Goal: Task Accomplishment & Management: Use online tool/utility

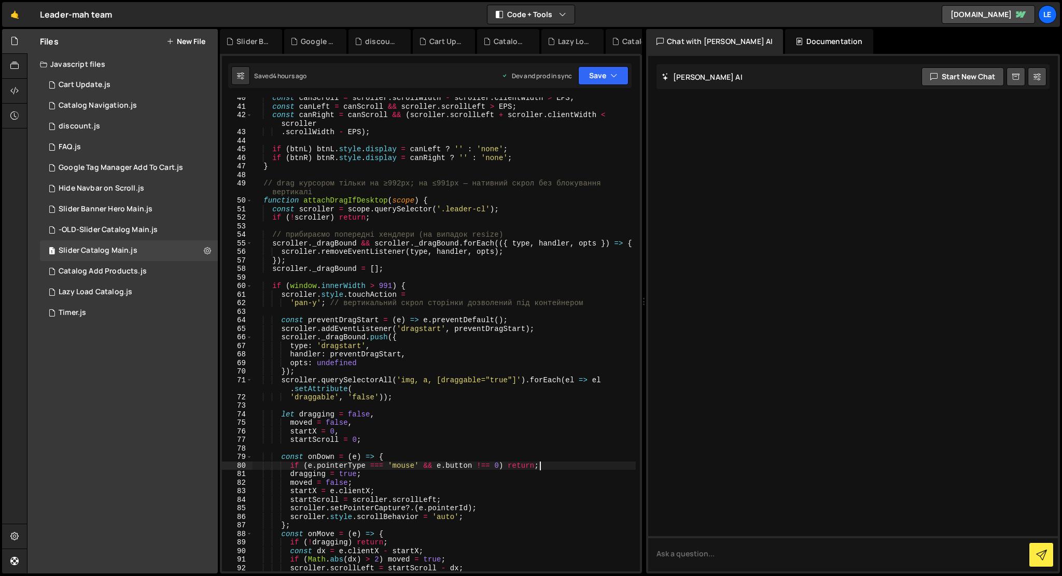
scroll to position [345, 0]
click at [483, 176] on div "const canScroll = scroller . scrollWidth - scroller . clientWidth > EPS ; const…" at bounding box center [443, 339] width 383 height 491
type textarea "});"
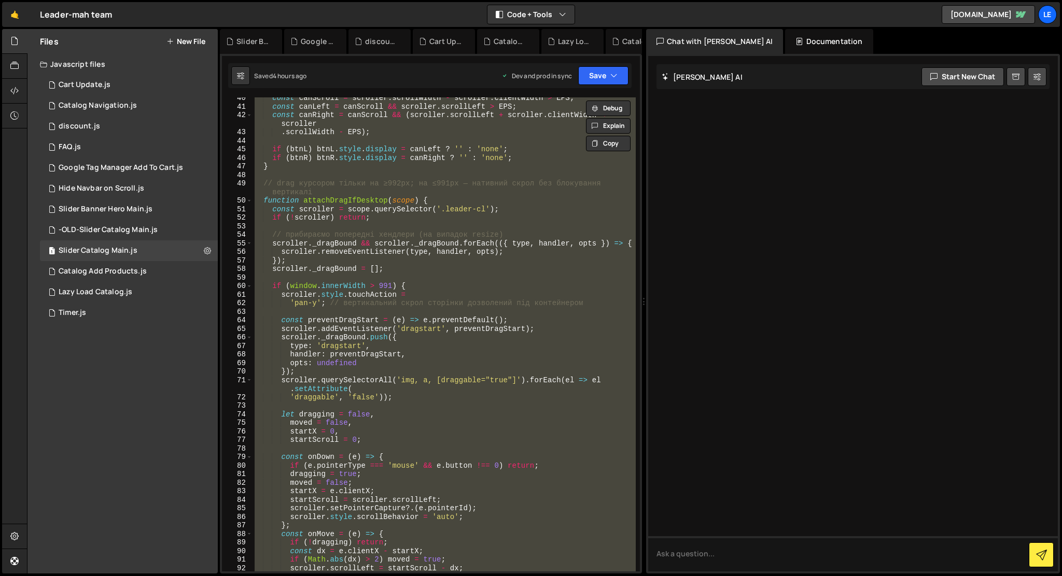
click at [415, 223] on div "const canScroll = scroller . scrollWidth - scroller . clientWidth > EPS ; const…" at bounding box center [443, 334] width 383 height 474
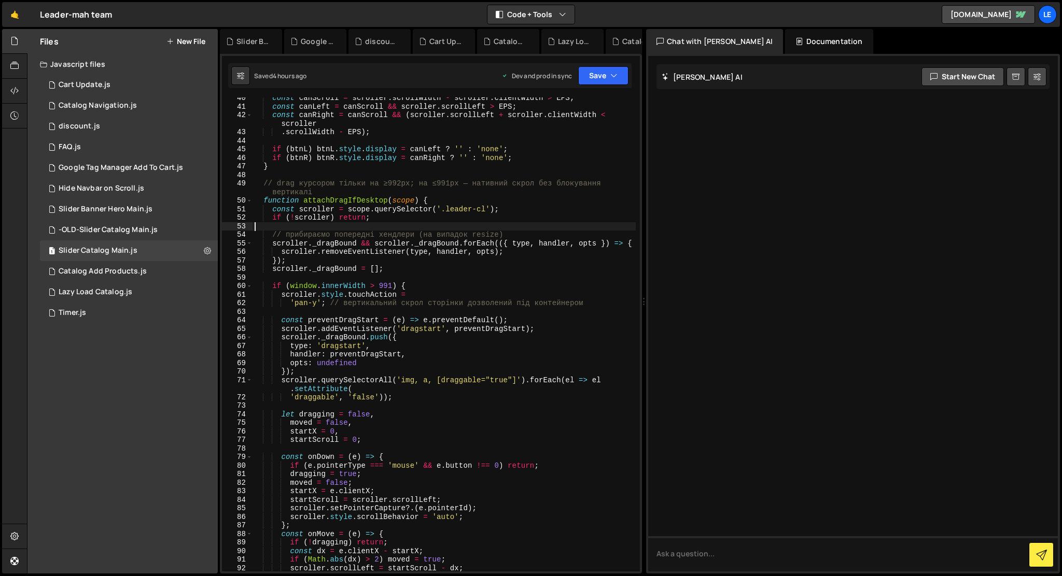
type textarea "});"
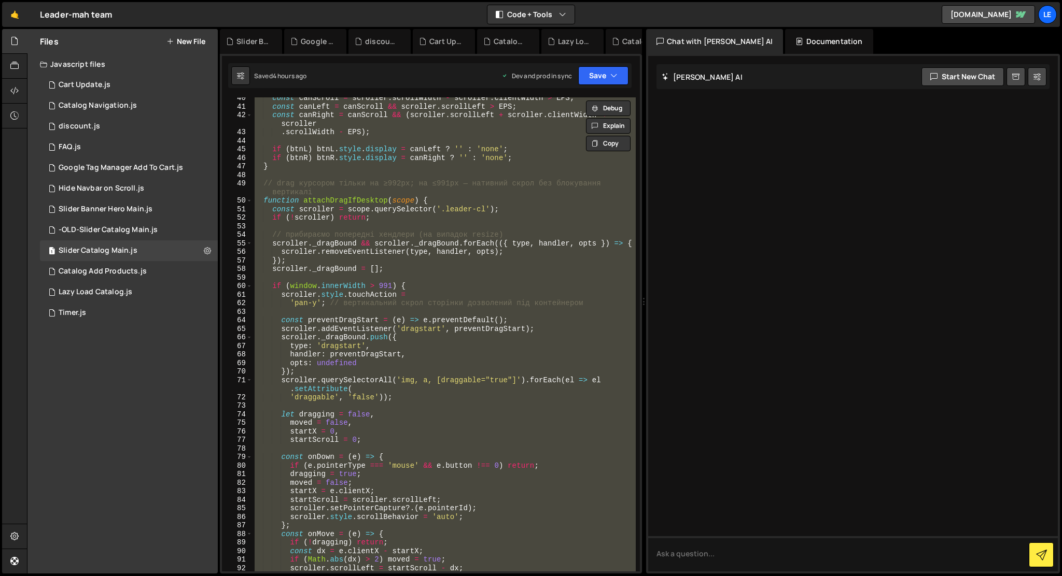
paste textarea
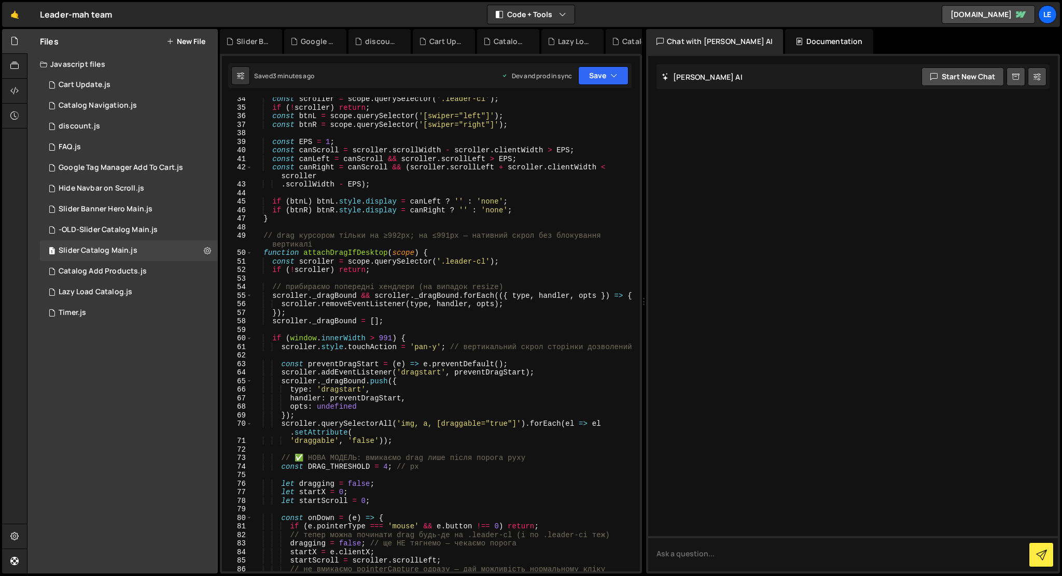
scroll to position [309, 0]
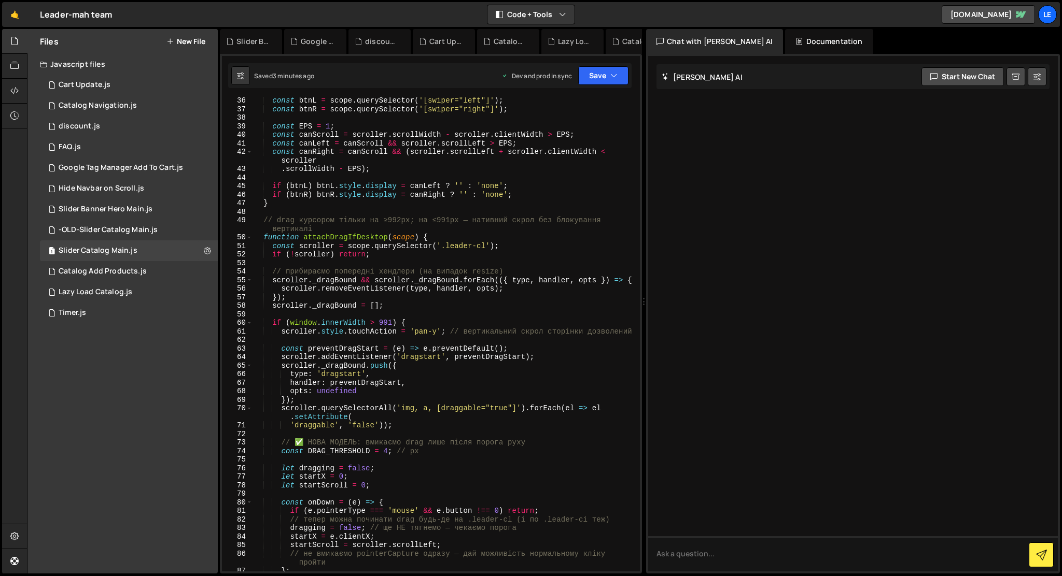
click at [262, 221] on div "const btnL = scope . querySelector ( '[swiper="left"]' ) ; const btnR = scope .…" at bounding box center [443, 341] width 383 height 491
click at [265, 238] on div "const btnL = scope . querySelector ( '[swiper="left"]' ) ; const btnR = scope .…" at bounding box center [443, 341] width 383 height 491
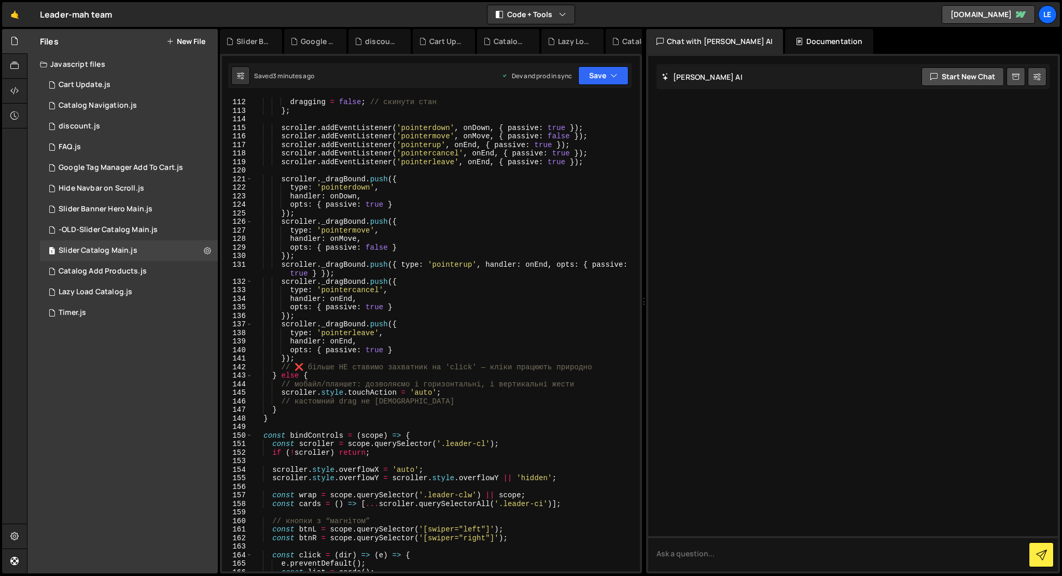
scroll to position [993, 0]
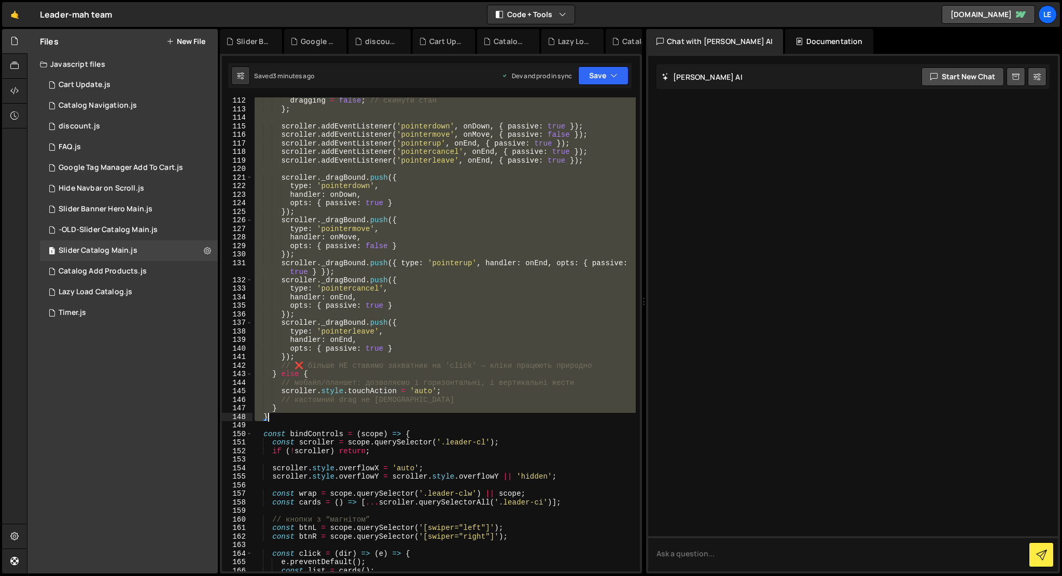
click at [283, 416] on div "dragging = false ; // скинути стан } ; scroller . addEventListener ( 'pointerdo…" at bounding box center [443, 341] width 383 height 491
type textarea "} }"
paste textarea
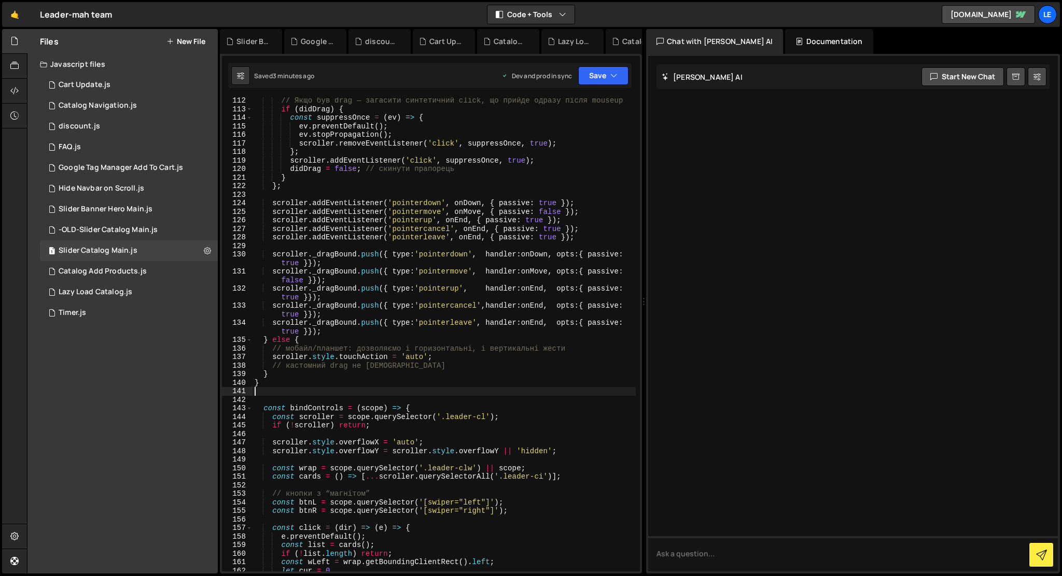
type textarea "} }"
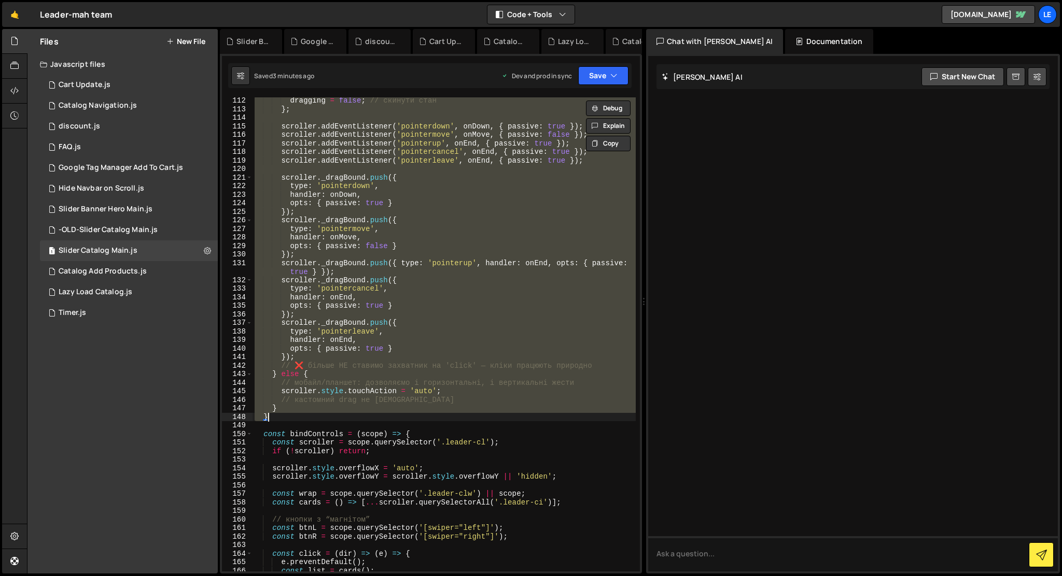
paste textarea
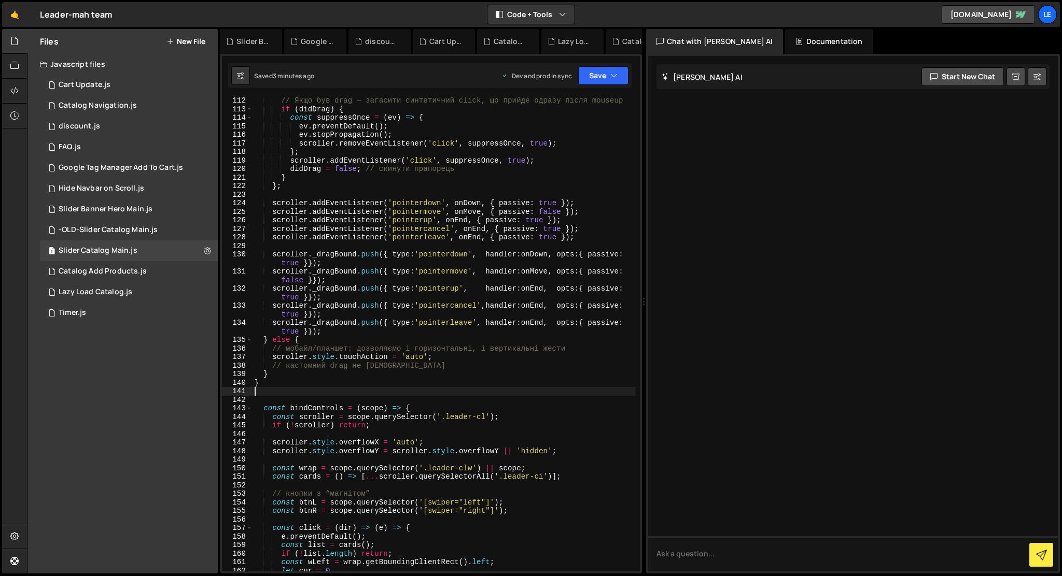
type textarea "} }"
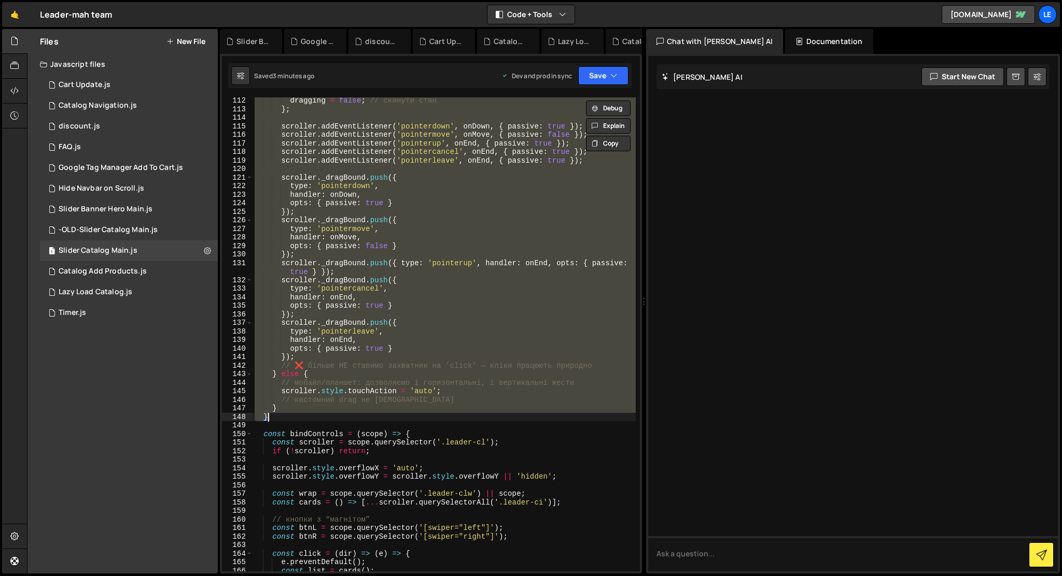
paste textarea
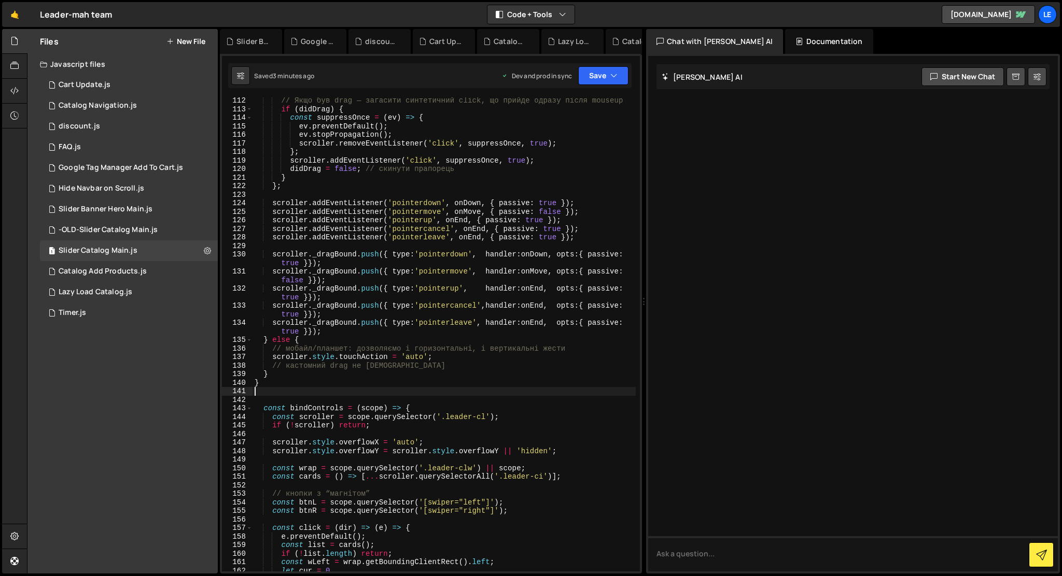
type textarea "} }"
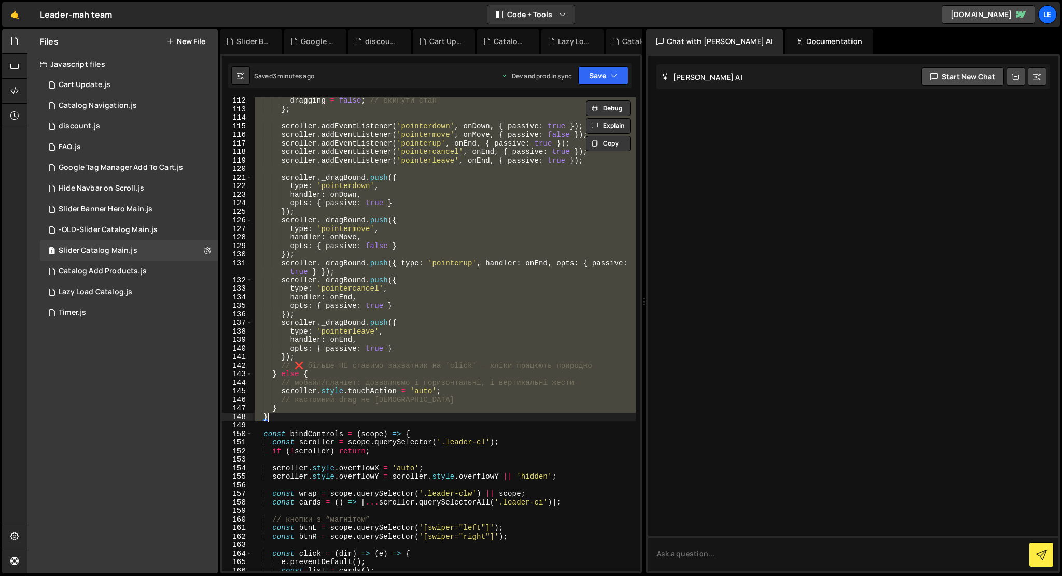
paste textarea
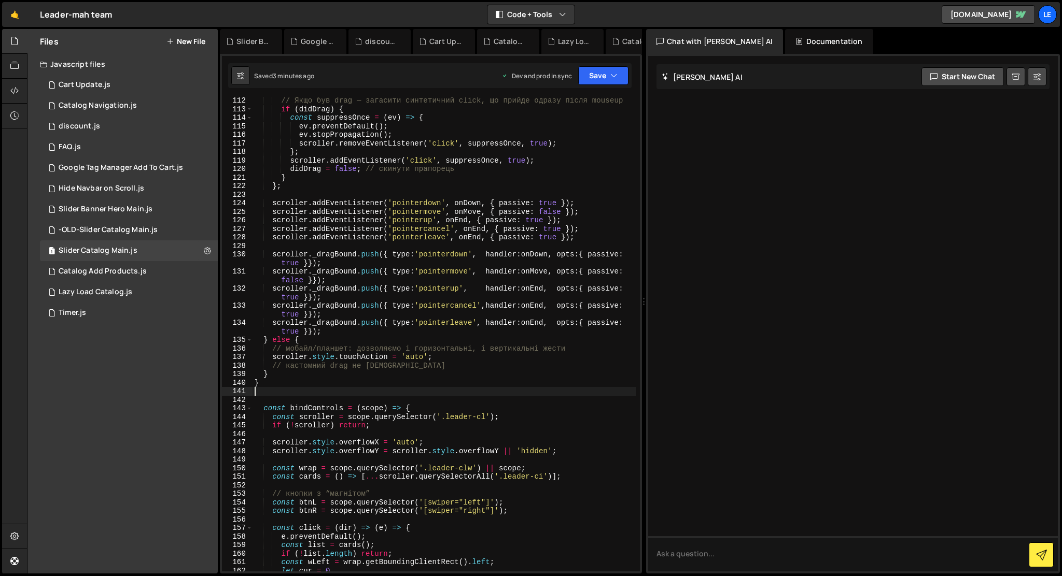
type textarea "} }"
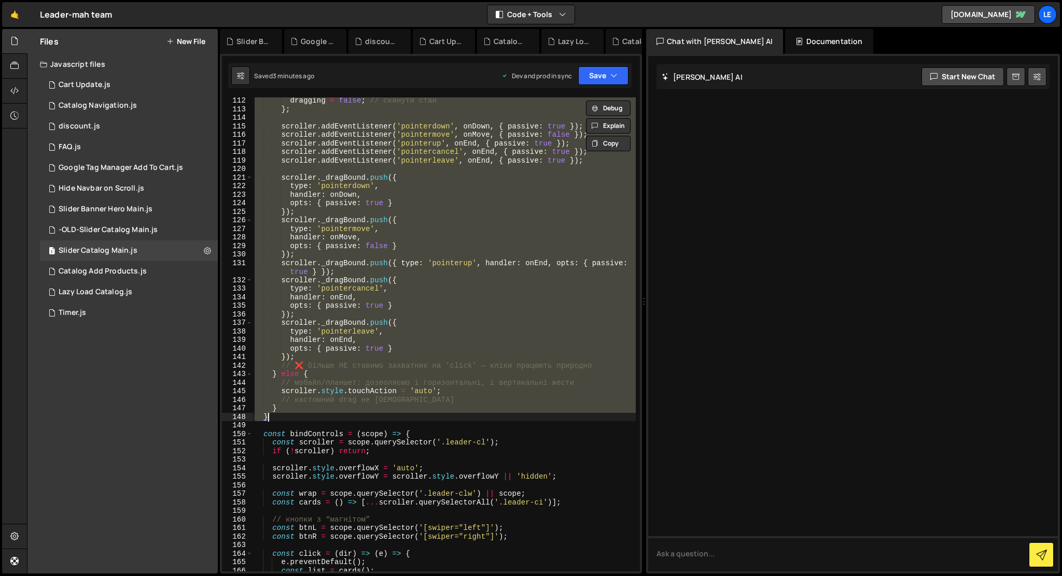
paste textarea
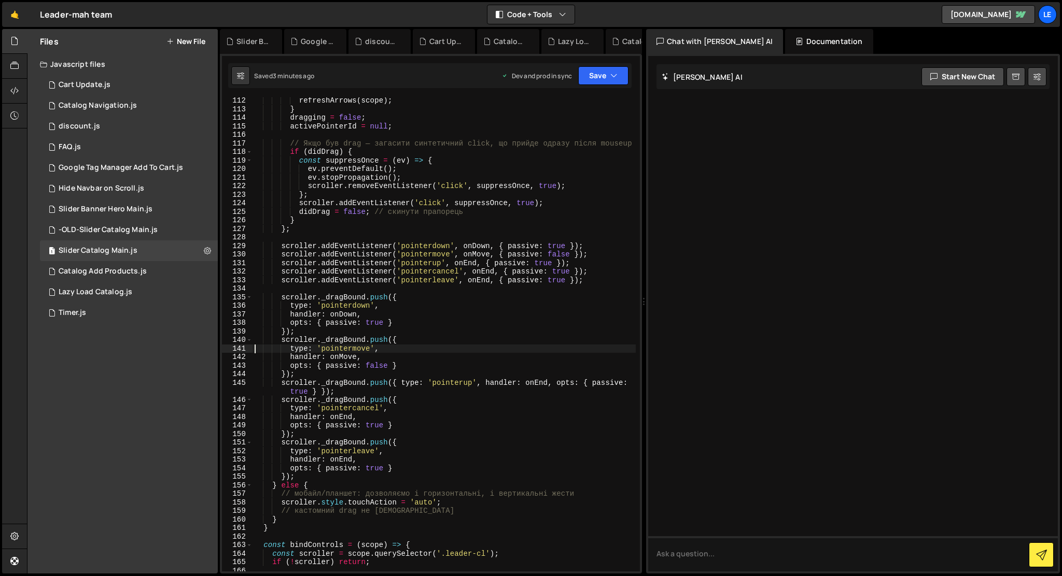
type textarea "});"
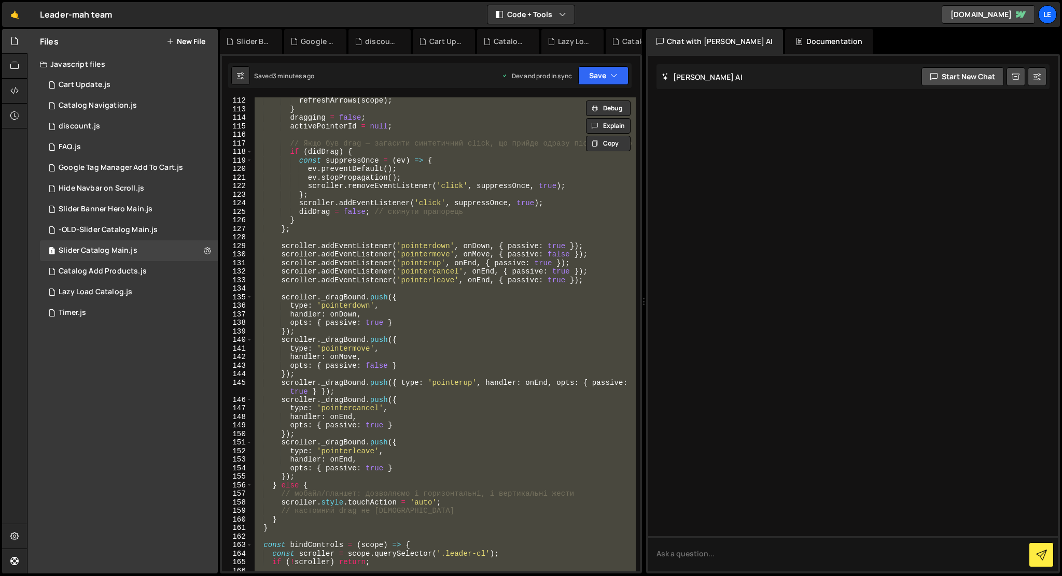
paste textarea
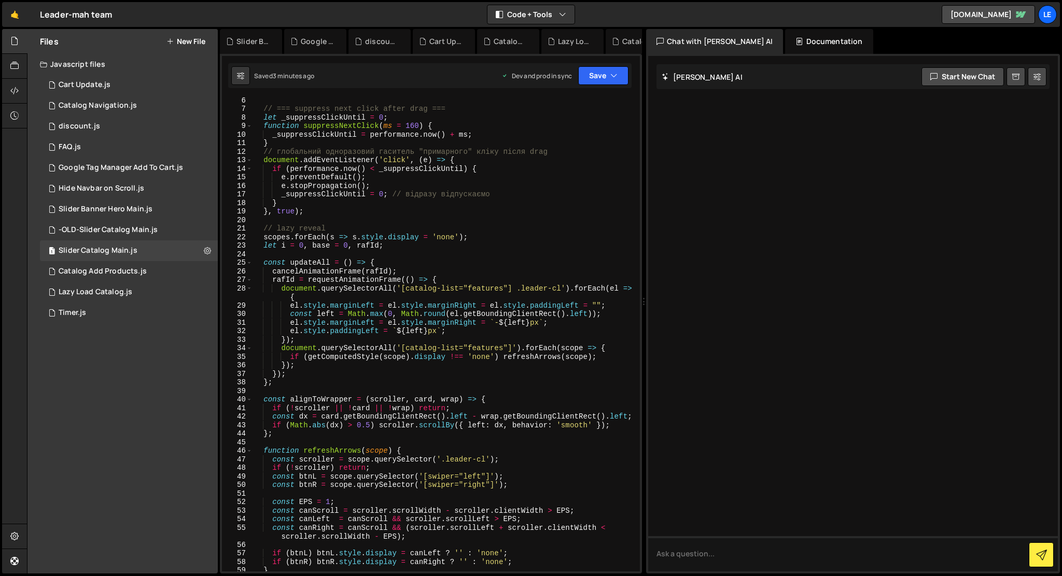
scroll to position [0, 0]
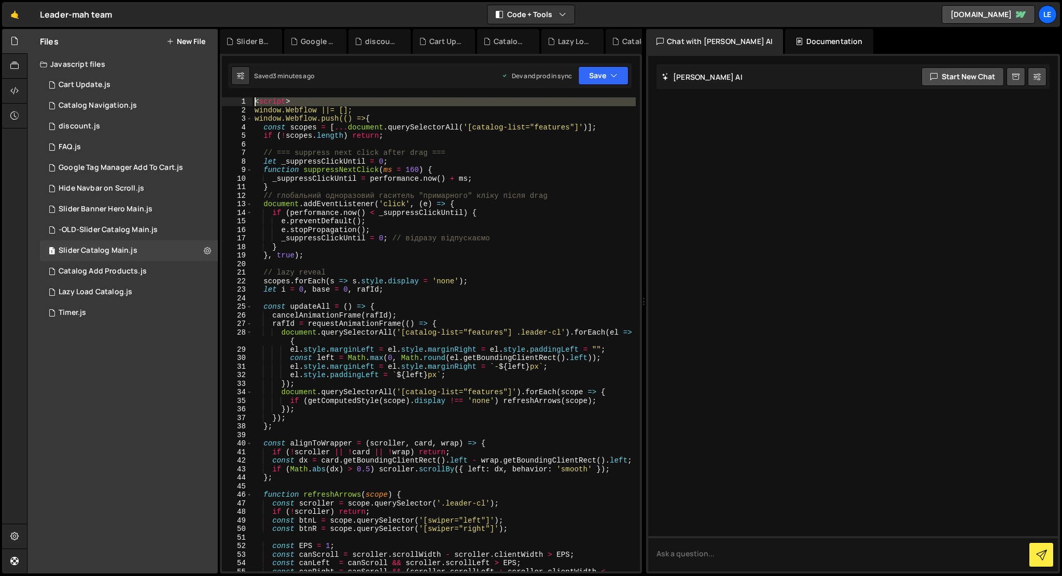
drag, startPoint x: 254, startPoint y: 110, endPoint x: 254, endPoint y: 94, distance: 16.1
click at [254, 94] on div "1 Type cmd + s to save your Javascript file. הההההההההההההההההההההההההההההההההה…" at bounding box center [431, 314] width 422 height 520
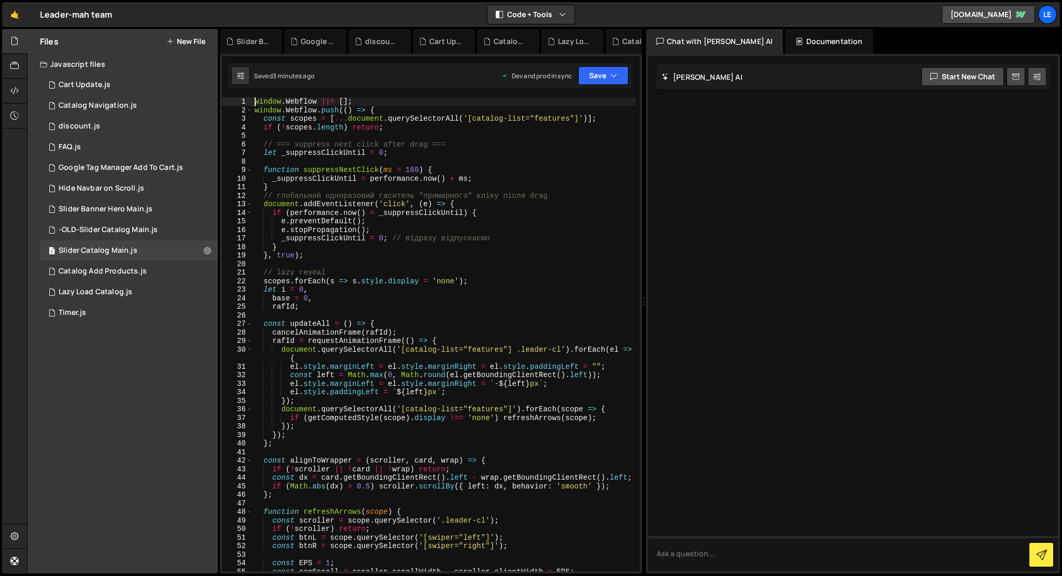
click at [487, 207] on div "window . Webflow ||= [ ] ; window . Webflow . push (( ) => { const scopes = [ .…" at bounding box center [443, 342] width 383 height 491
type textarea "});"
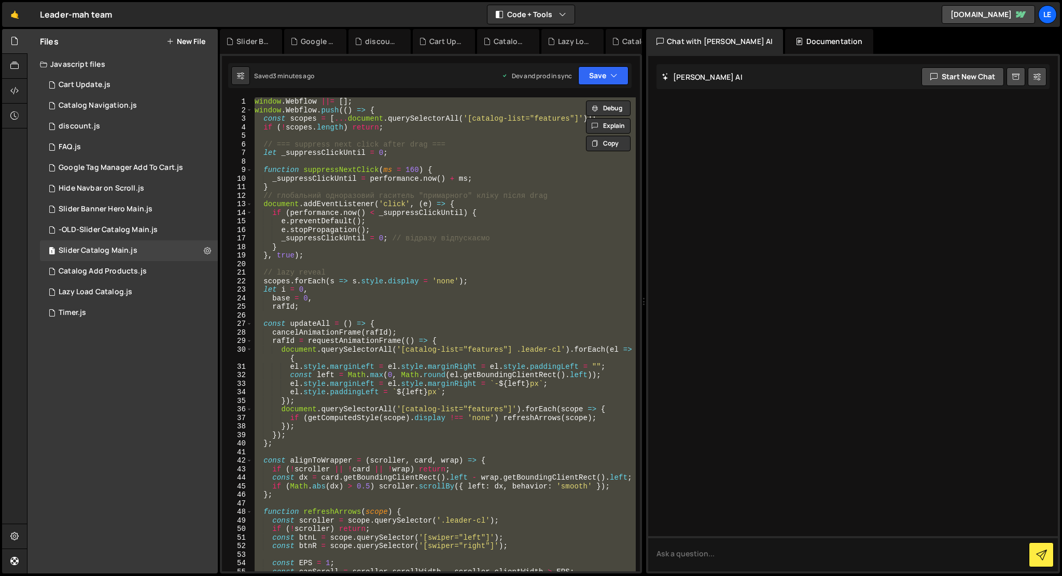
paste textarea
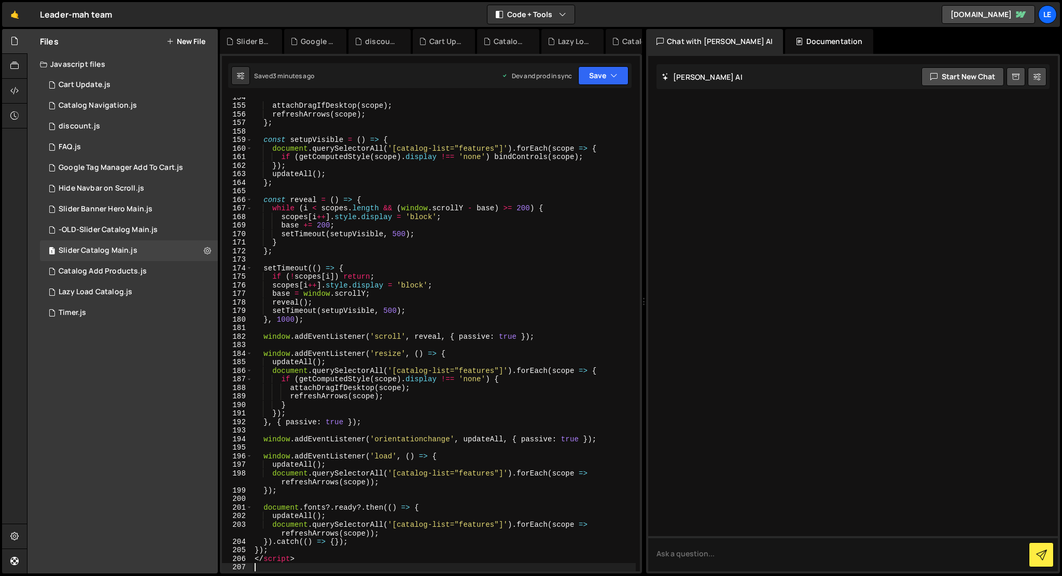
scroll to position [1433, 0]
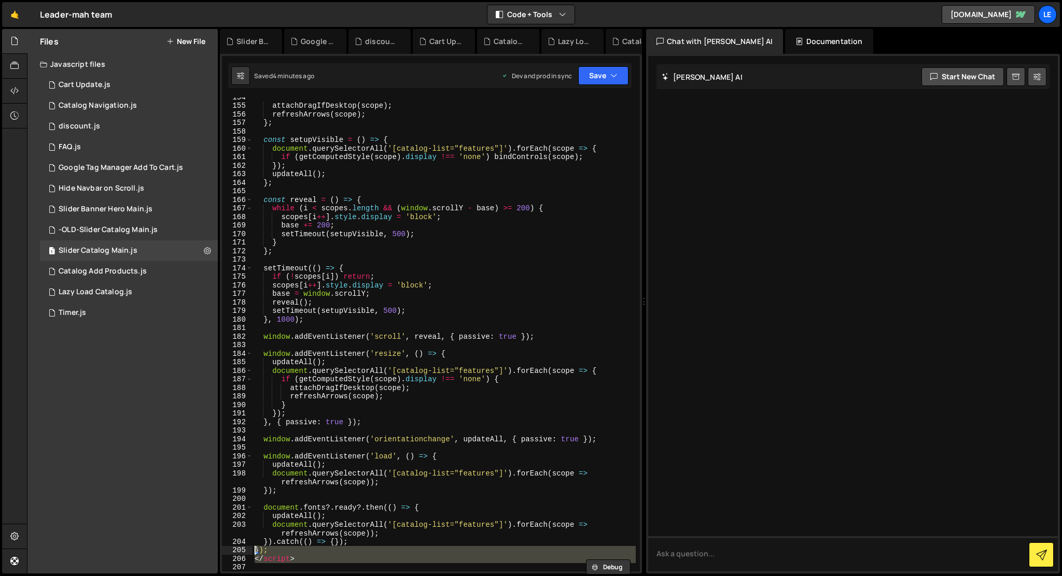
type textarea "</script>"
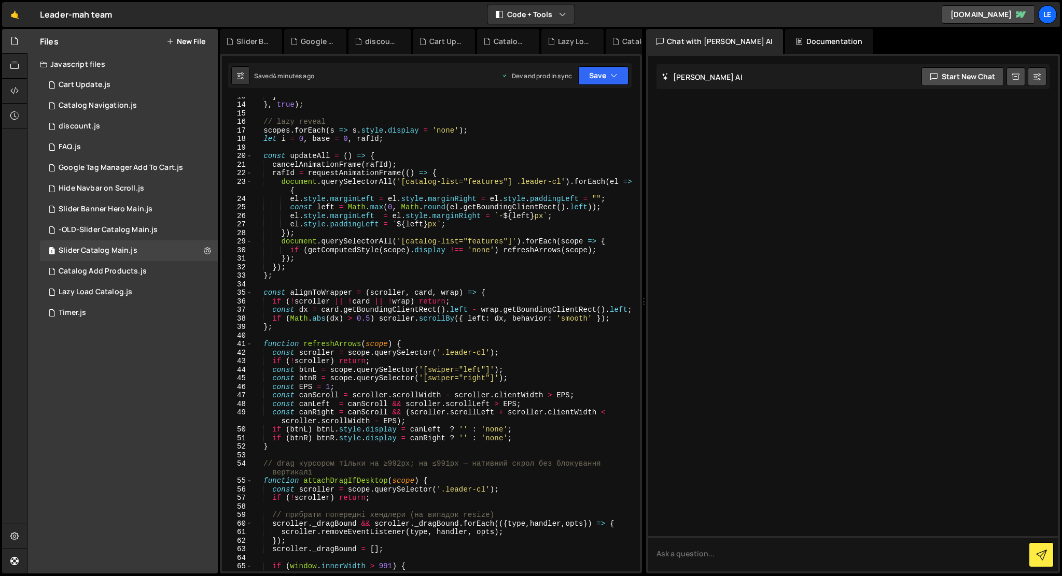
scroll to position [0, 0]
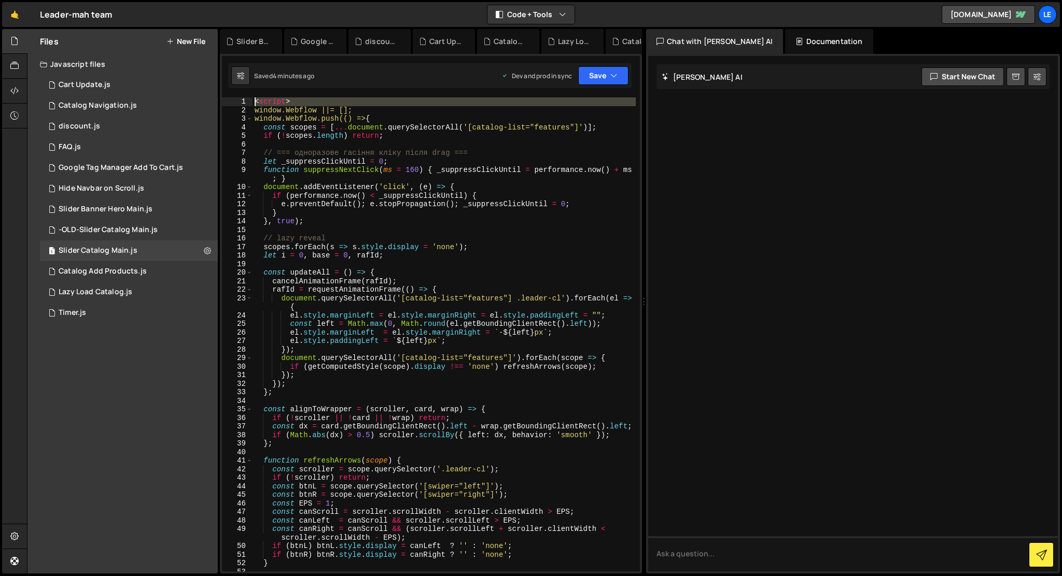
drag, startPoint x: 254, startPoint y: 108, endPoint x: 254, endPoint y: 77, distance: 31.6
click at [254, 77] on div "Debug Explain Copy Slider Banner Hero Main.js Google Tag Manager Add To Cart.js…" at bounding box center [431, 301] width 422 height 545
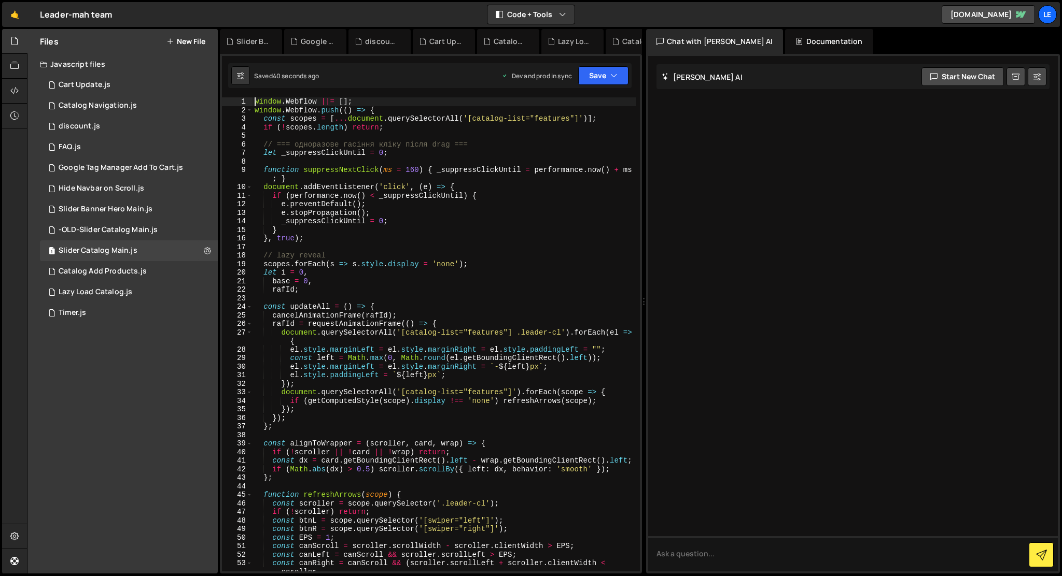
click at [448, 221] on div "window . Webflow ||= [ ] ; window . Webflow . push (( ) => { const scopes = [ .…" at bounding box center [443, 342] width 383 height 491
type textarea "});"
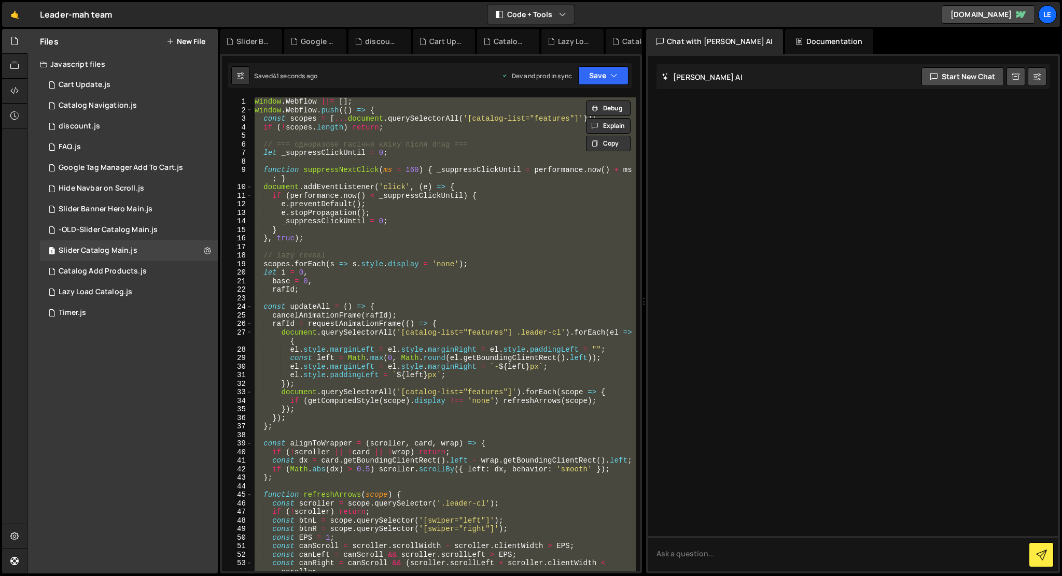
paste textarea
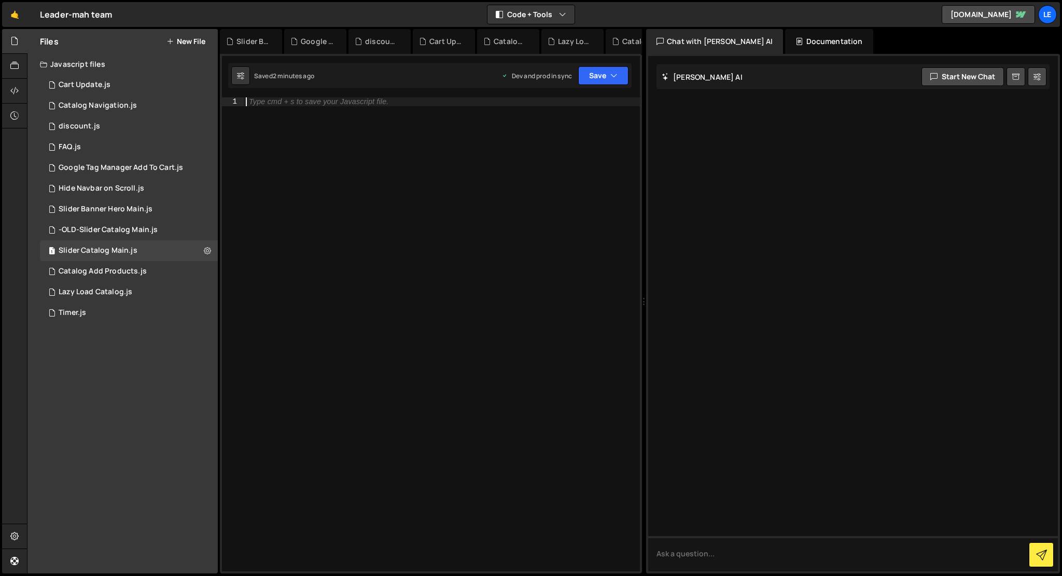
click at [514, 280] on div "Type cmd + s to save your Javascript file." at bounding box center [442, 342] width 396 height 491
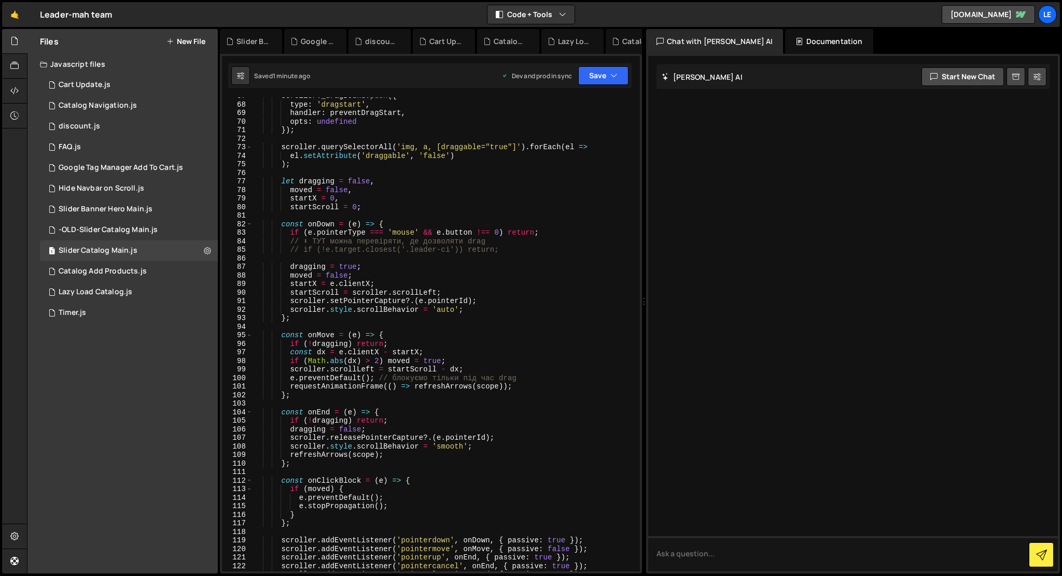
scroll to position [591, 0]
click at [303, 248] on div "type : 'dragstart' , handler : preventDragStart , opts : undefined }) ; scrolle…" at bounding box center [443, 342] width 383 height 491
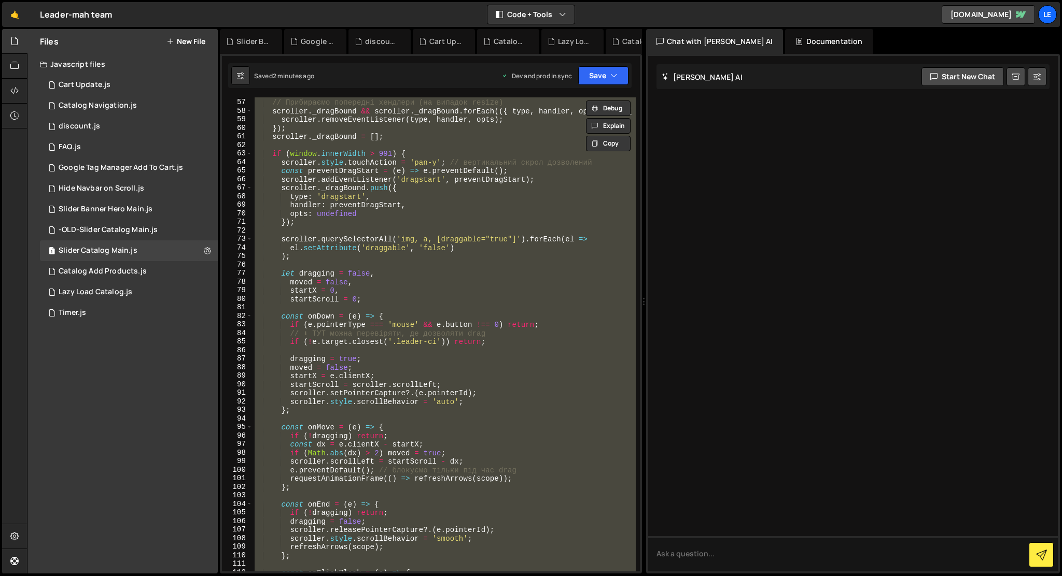
scroll to position [496, 0]
click at [341, 337] on div "// Прибираємо попередні хендлери (на випадок resize) scroller . _dragBound && s…" at bounding box center [443, 334] width 383 height 474
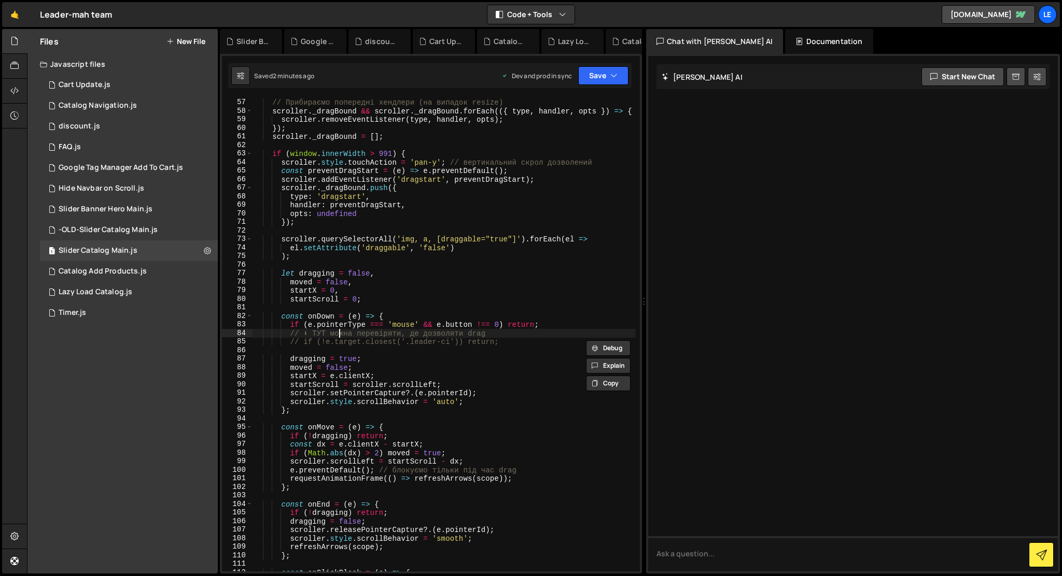
click at [341, 337] on div "// Прибираємо попередні хендлери (на випадок resize) scroller . _dragBound && s…" at bounding box center [443, 335] width 383 height 491
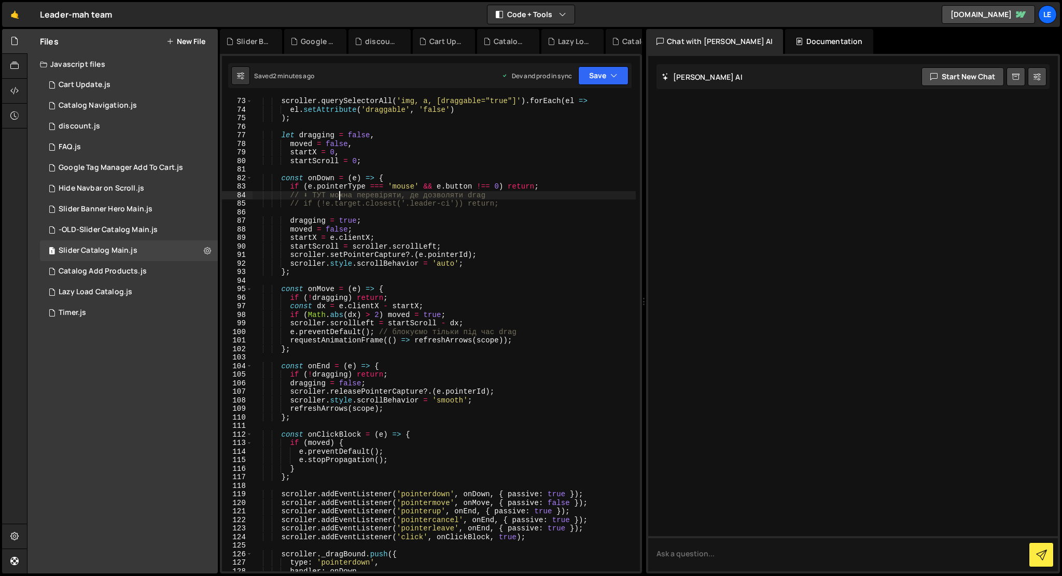
scroll to position [650, 0]
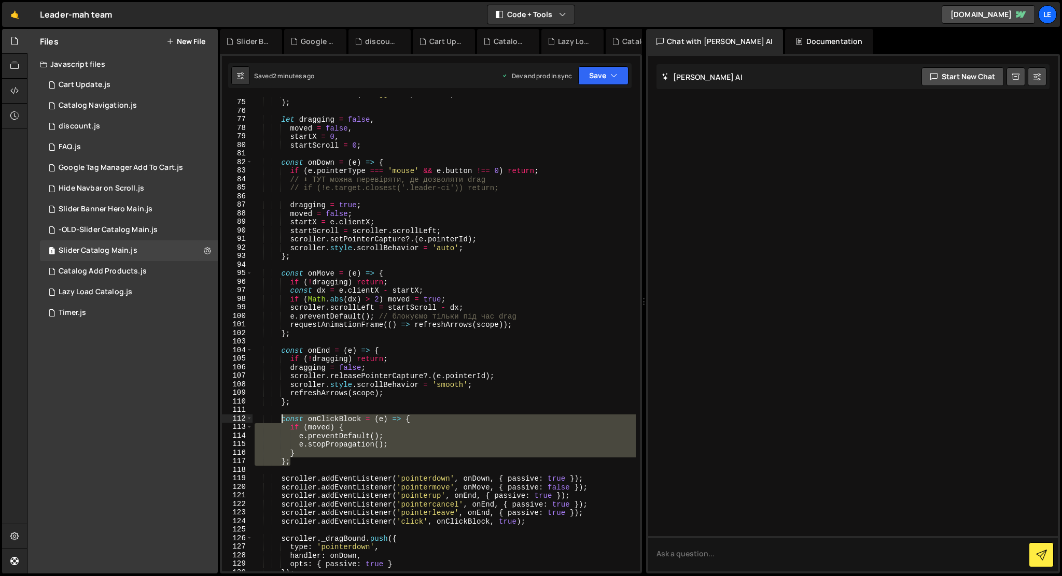
drag, startPoint x: 305, startPoint y: 465, endPoint x: 281, endPoint y: 423, distance: 48.7
click at [281, 423] on div "el . setAttribute ( 'draggable' , 'false' ) ) ; let dragging = false , moved = …" at bounding box center [443, 335] width 383 height 491
paste textarea "};"
paste textarea
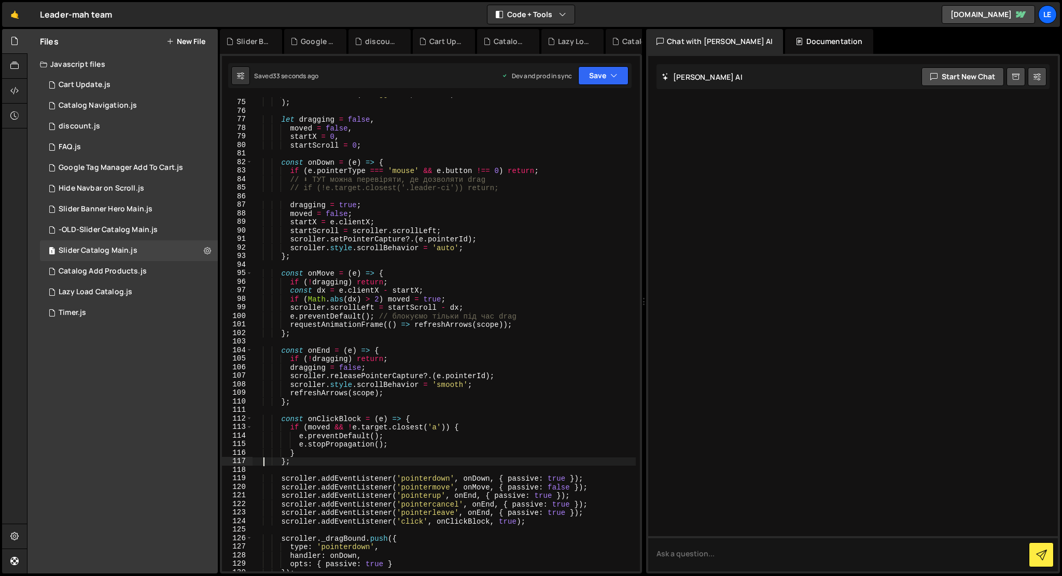
click at [302, 190] on div "el . setAttribute ( 'draggable' , 'false' ) ) ; let dragging = false , moved = …" at bounding box center [443, 335] width 383 height 491
click at [460, 279] on div "el . setAttribute ( 'draggable' , 'false' ) ) ; let dragging = false , moved = …" at bounding box center [443, 335] width 383 height 491
type textarea "});"
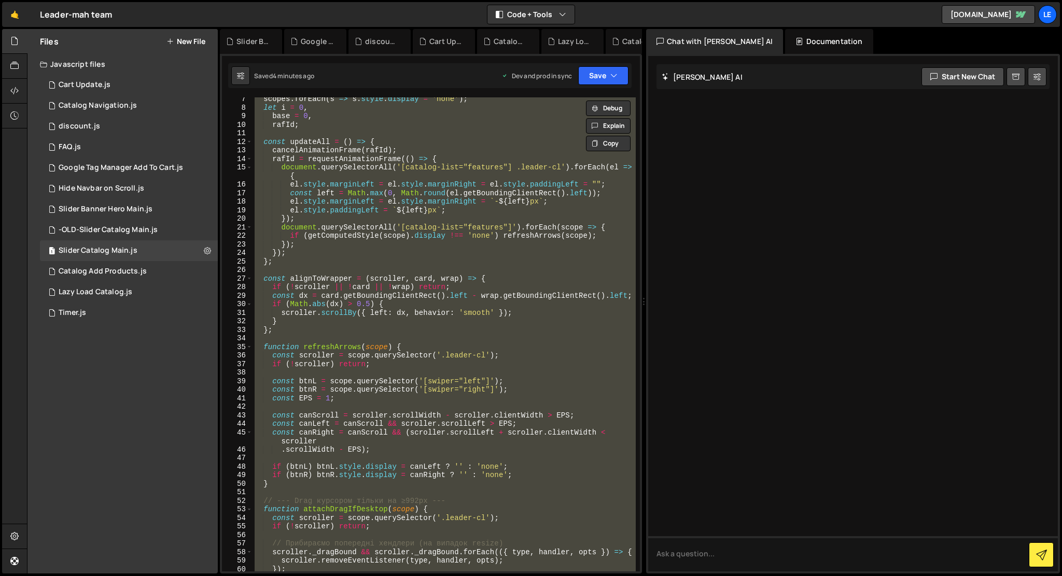
scroll to position [0, 0]
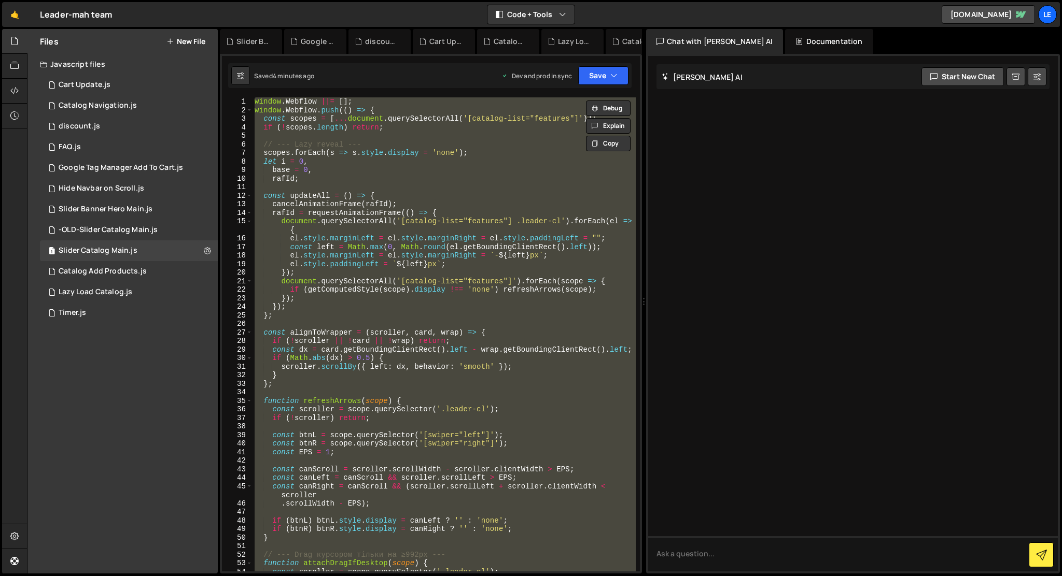
paste textarea
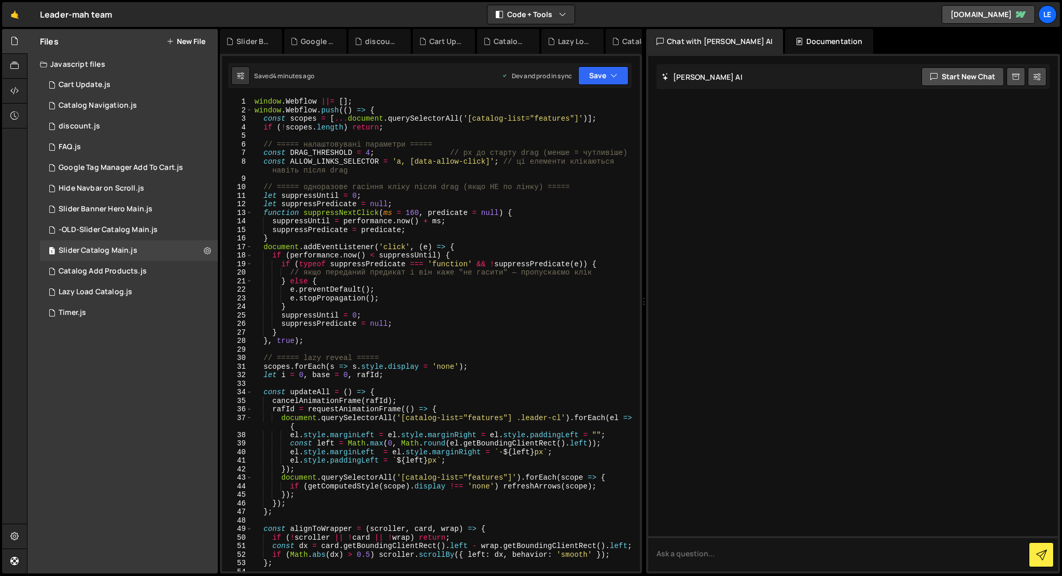
scroll to position [1927, 0]
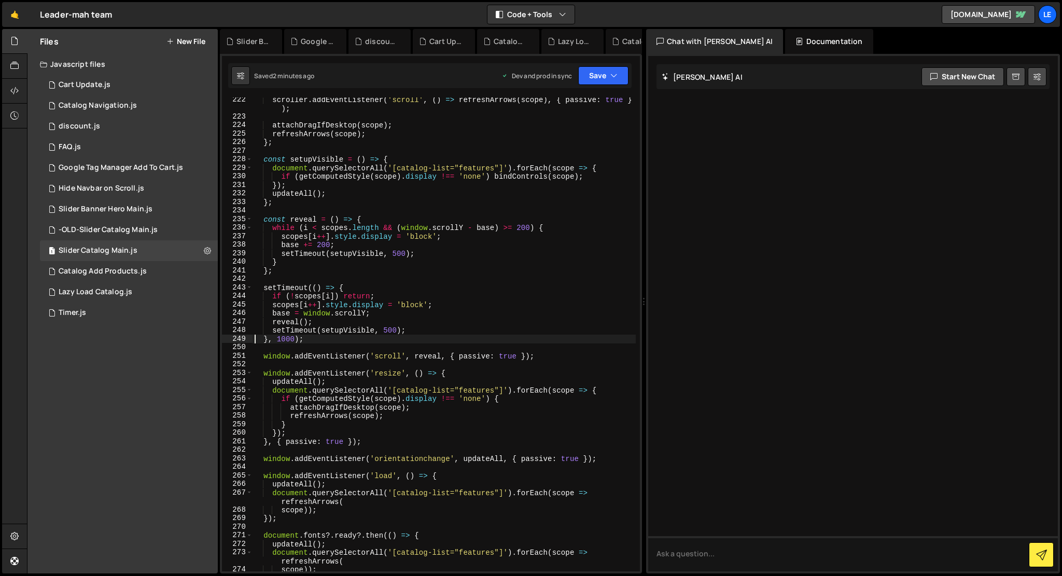
type textarea "});"
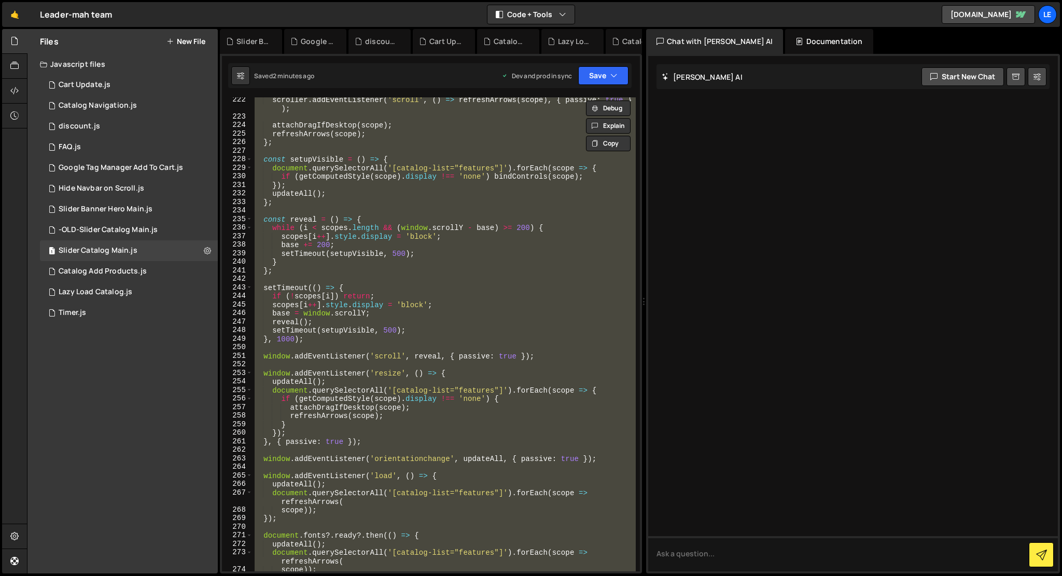
paste textarea
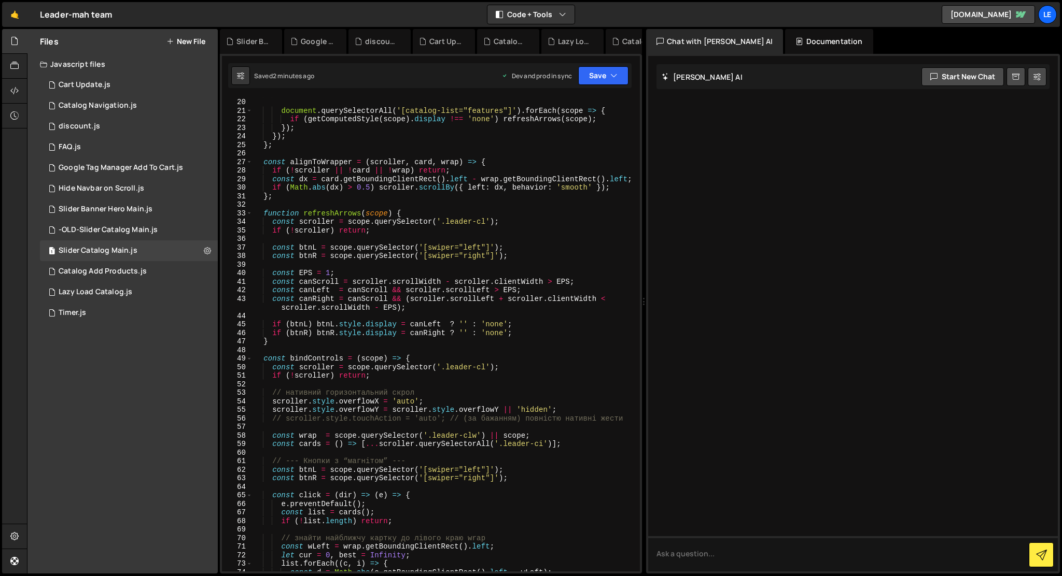
scroll to position [0, 0]
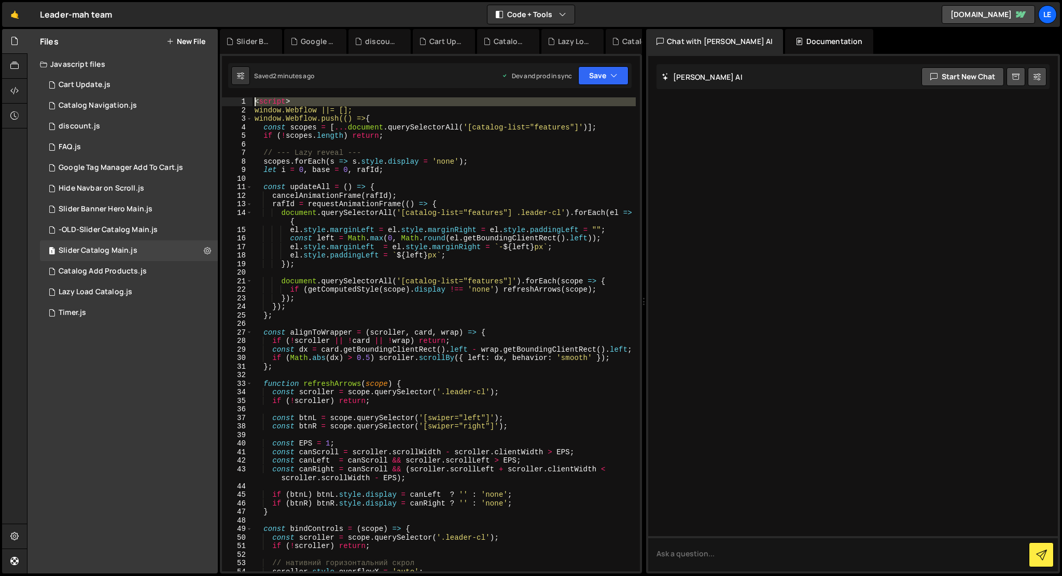
drag, startPoint x: 253, startPoint y: 113, endPoint x: 253, endPoint y: 88, distance: 24.9
click at [253, 88] on div "1 Type cmd + s to save your Javascript file. הההההההההההההההההההההההההההההההההה…" at bounding box center [431, 314] width 422 height 520
type textarea "window.Webflow ||= [];"
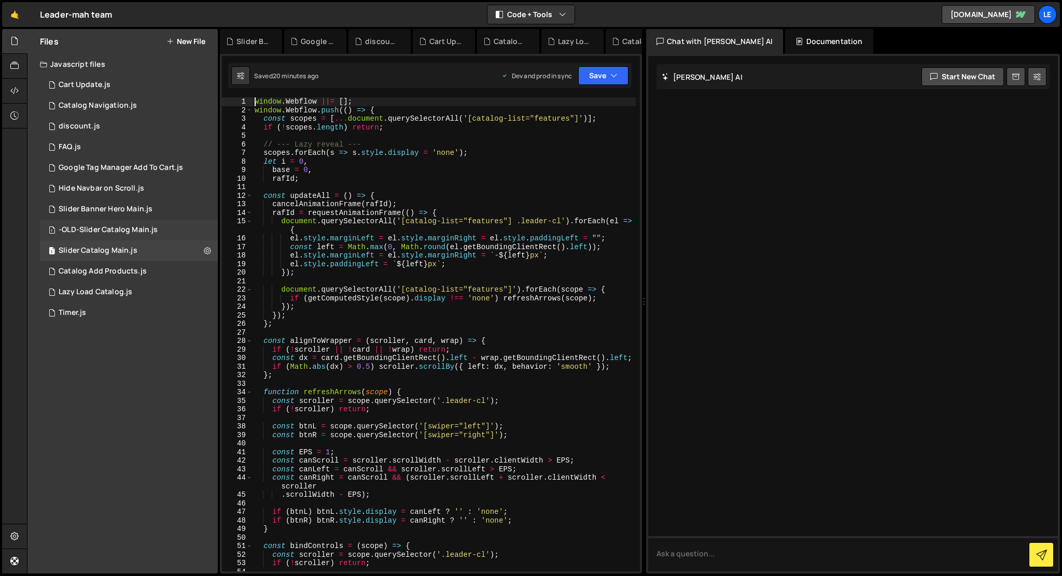
click at [80, 237] on div "1 -OLD-Slider Catalog Main.js 0" at bounding box center [129, 230] width 178 height 21
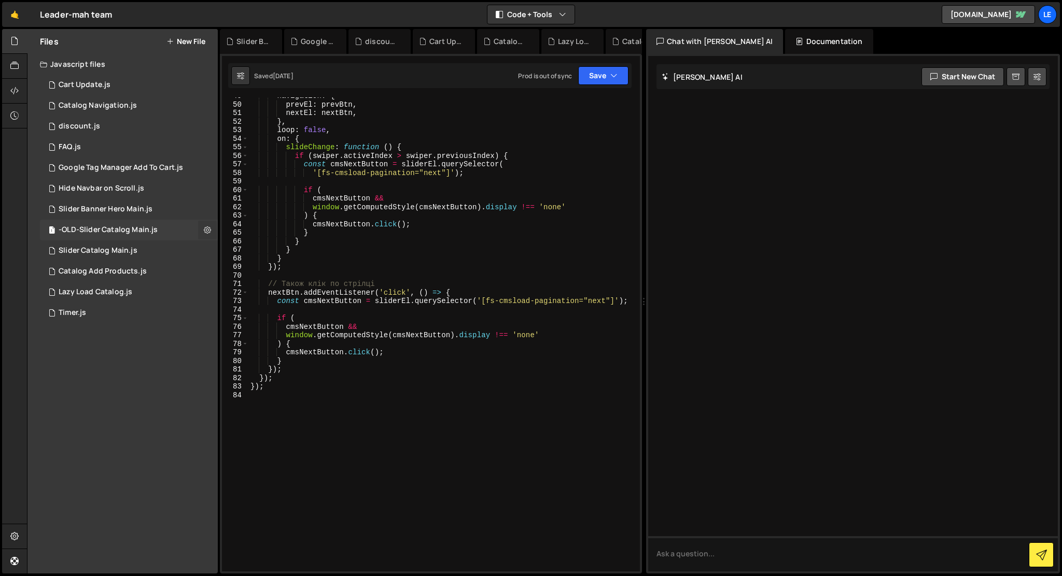
click at [209, 227] on icon at bounding box center [207, 230] width 7 height 10
click at [321, 183] on div "navigation : { prevEl : prevBtn , nextEl : nextBtn , } , loop : false , on : { …" at bounding box center [441, 307] width 387 height 431
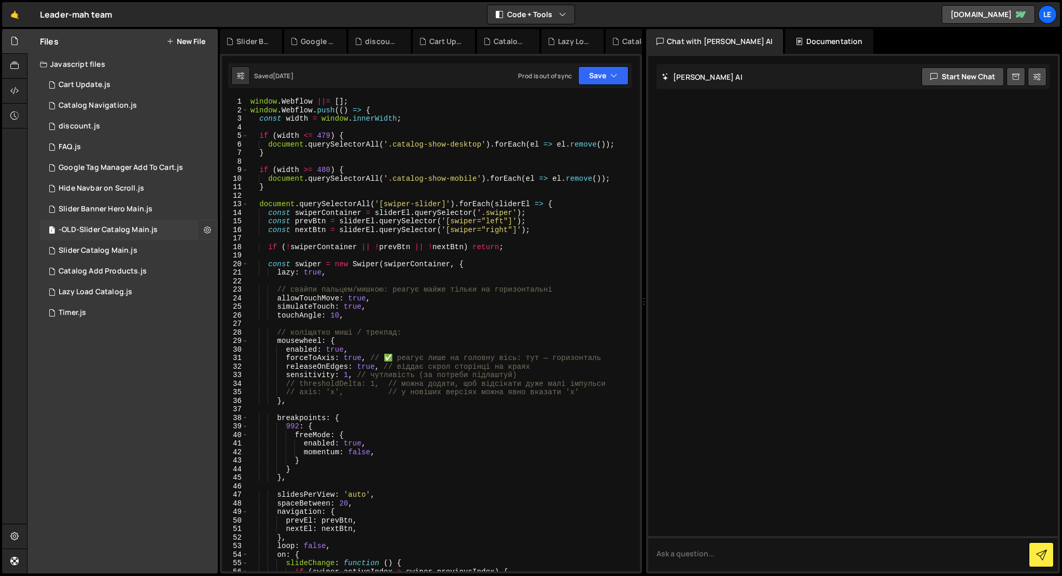
click at [205, 226] on icon at bounding box center [207, 230] width 7 height 10
type input "-OLD-Slider Catalog Main"
radio input "true"
click at [229, 249] on button "Edit File Settings" at bounding box center [271, 252] width 102 height 21
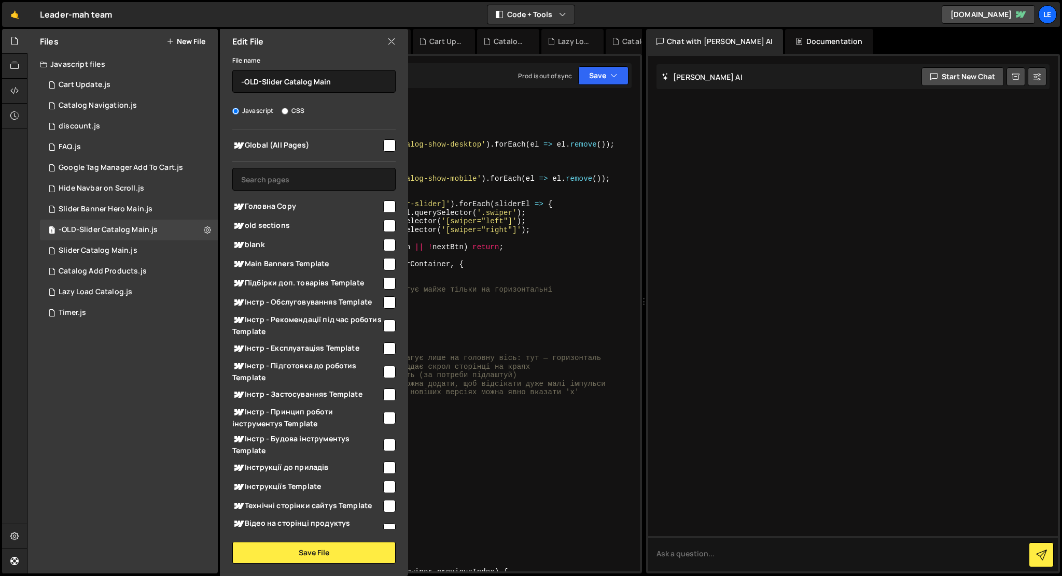
click at [389, 147] on input "checkbox" at bounding box center [389, 145] width 12 height 12
click at [387, 147] on input "checkbox" at bounding box center [389, 145] width 12 height 12
checkbox input "false"
click at [326, 554] on button "Save File" at bounding box center [313, 553] width 163 height 22
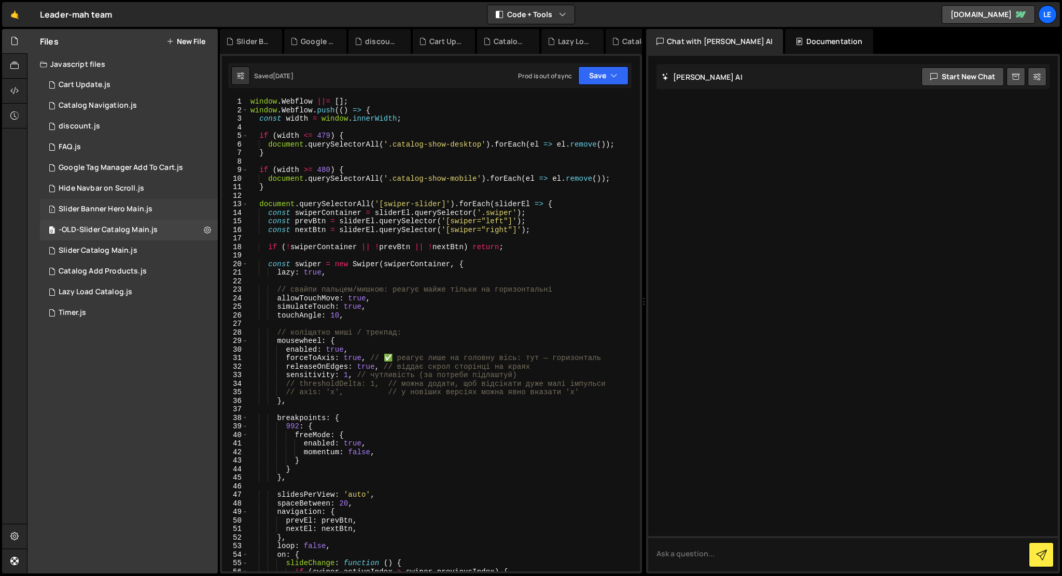
click at [85, 210] on div "Slider Banner Hero Main.js" at bounding box center [106, 209] width 94 height 9
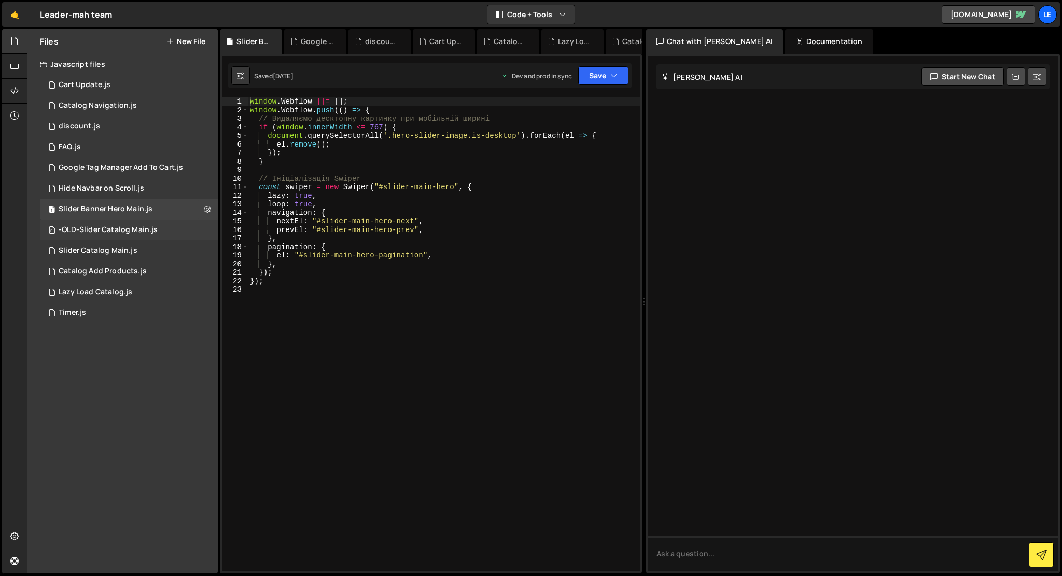
click at [83, 229] on div "-OLD-Slider Catalog Main.js" at bounding box center [108, 230] width 99 height 9
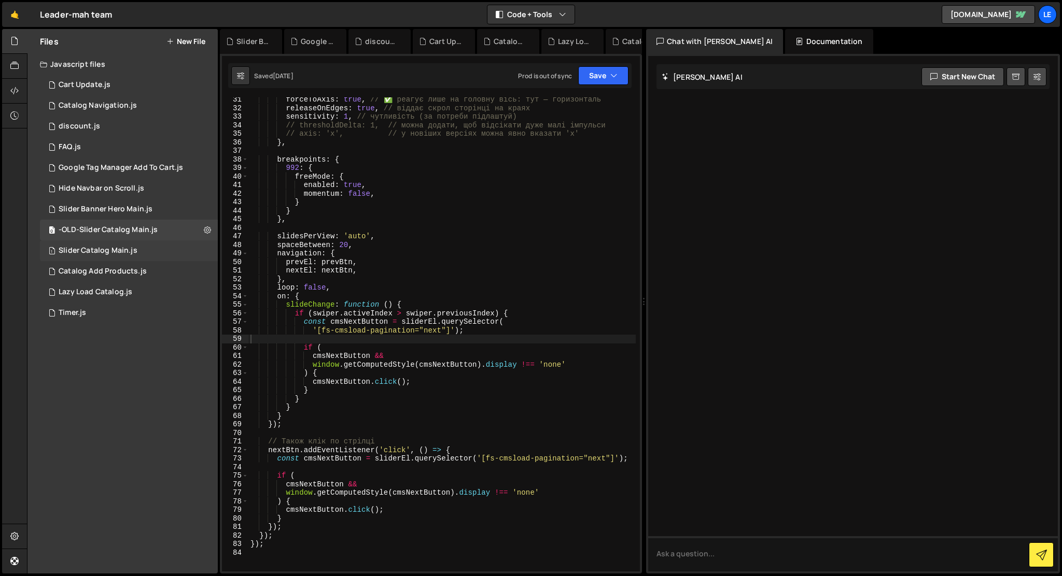
scroll to position [259, 0]
click at [206, 86] on div "1 Cart Update.js 0" at bounding box center [129, 85] width 178 height 21
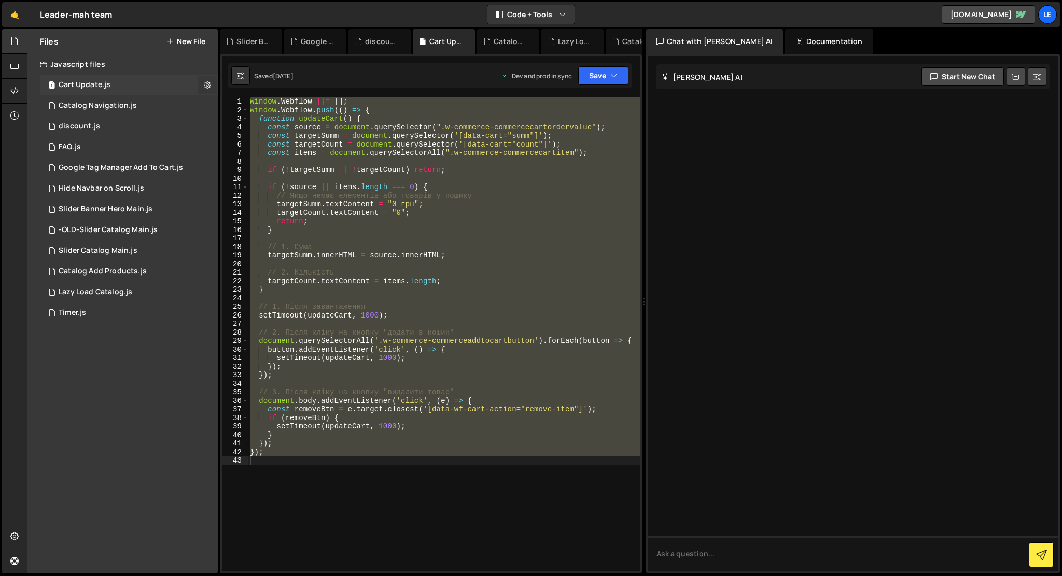
click at [206, 86] on icon at bounding box center [207, 85] width 7 height 10
type input "Cart Update"
radio input "true"
checkbox input "true"
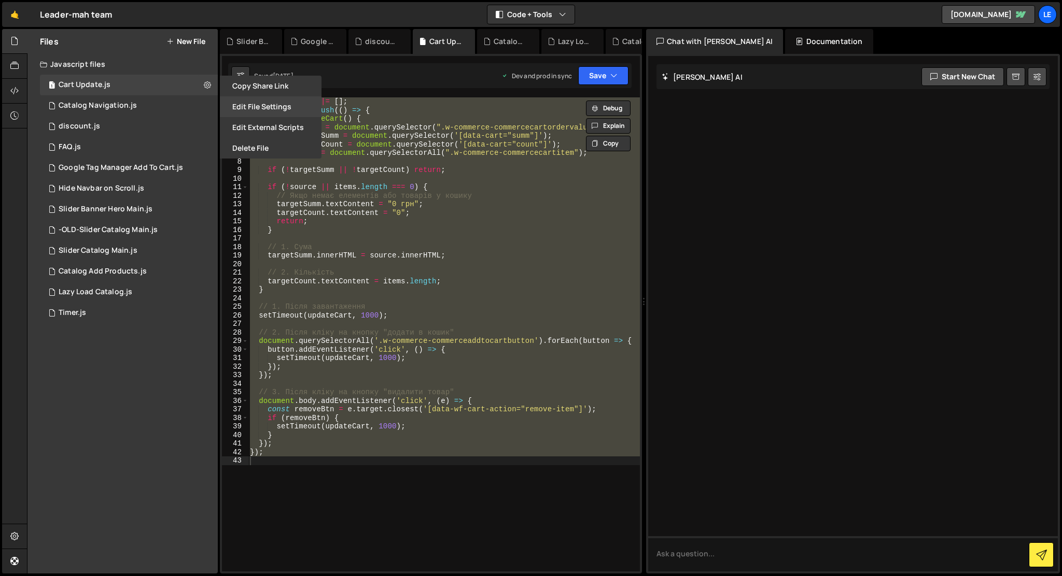
click at [248, 103] on button "Edit File Settings" at bounding box center [271, 106] width 102 height 21
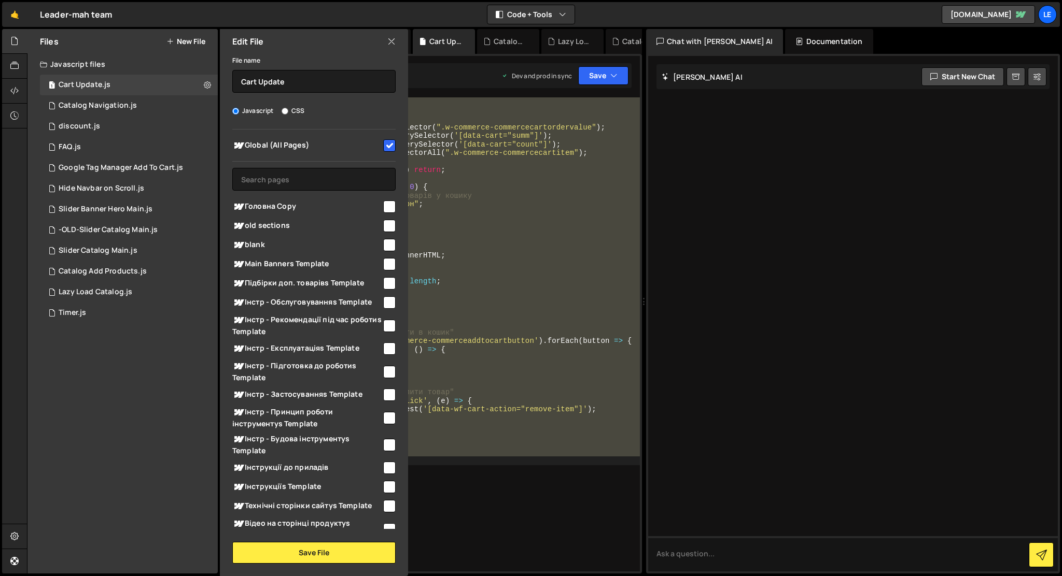
click at [391, 44] on icon at bounding box center [391, 41] width 8 height 11
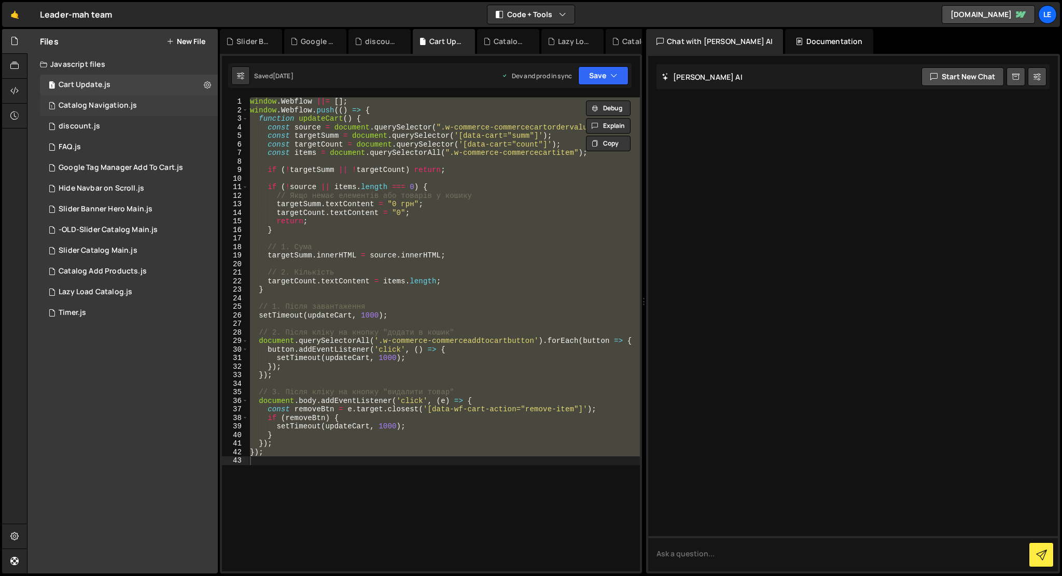
click at [196, 107] on div "1 Catalog Navigation.js 0" at bounding box center [129, 105] width 178 height 21
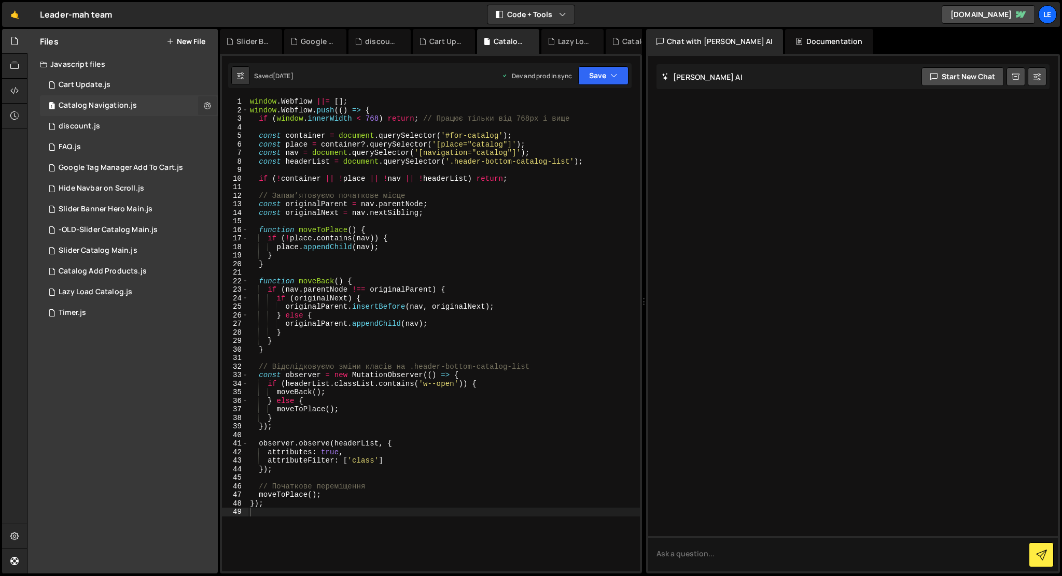
click at [206, 105] on icon at bounding box center [207, 106] width 7 height 10
click at [263, 126] on button "Edit File Settings" at bounding box center [271, 127] width 102 height 21
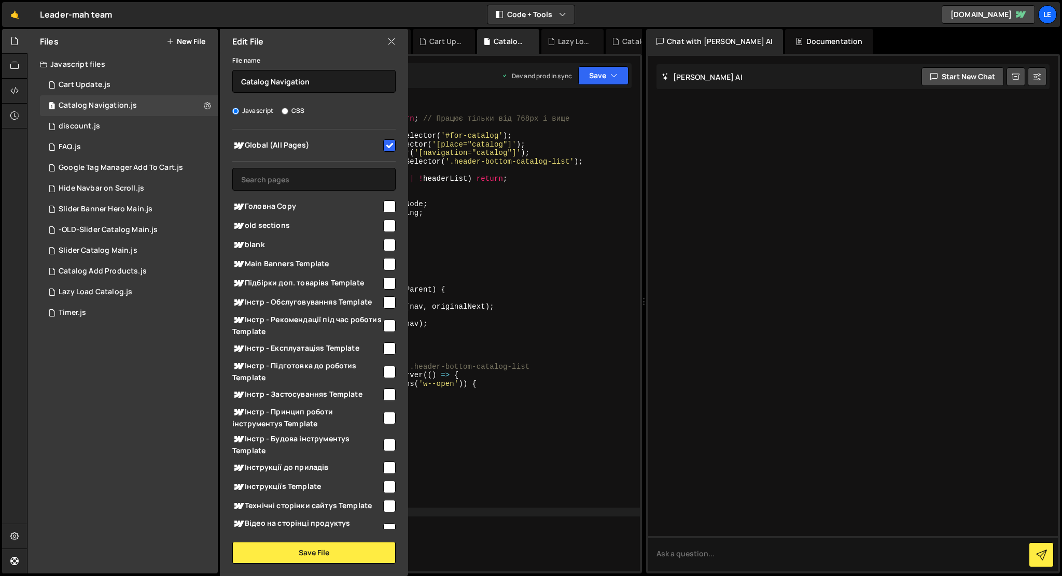
click at [390, 43] on icon at bounding box center [391, 41] width 8 height 11
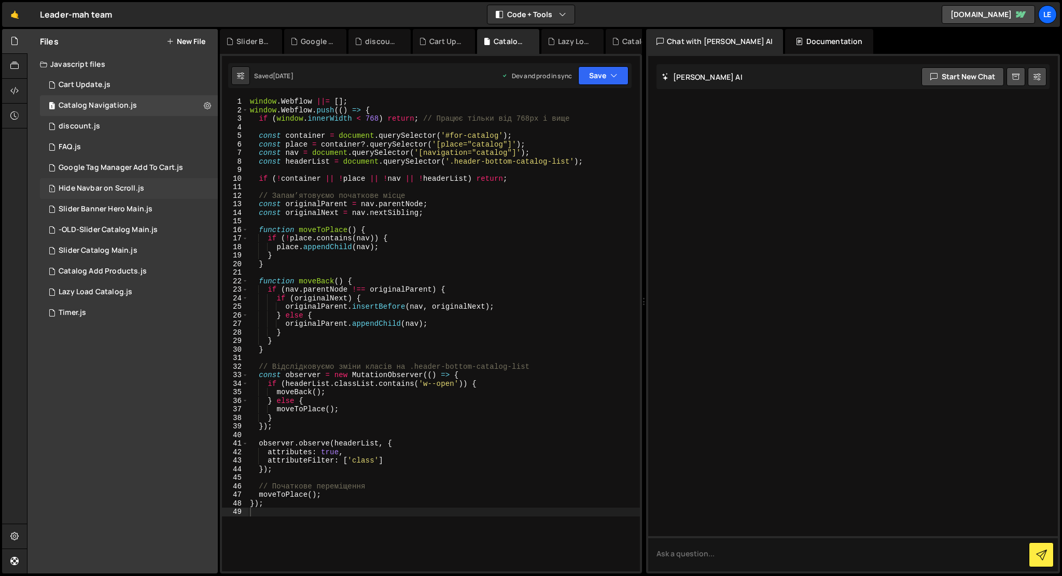
click at [174, 190] on div "1 Hide Navbar on Scroll.js 0" at bounding box center [129, 188] width 178 height 21
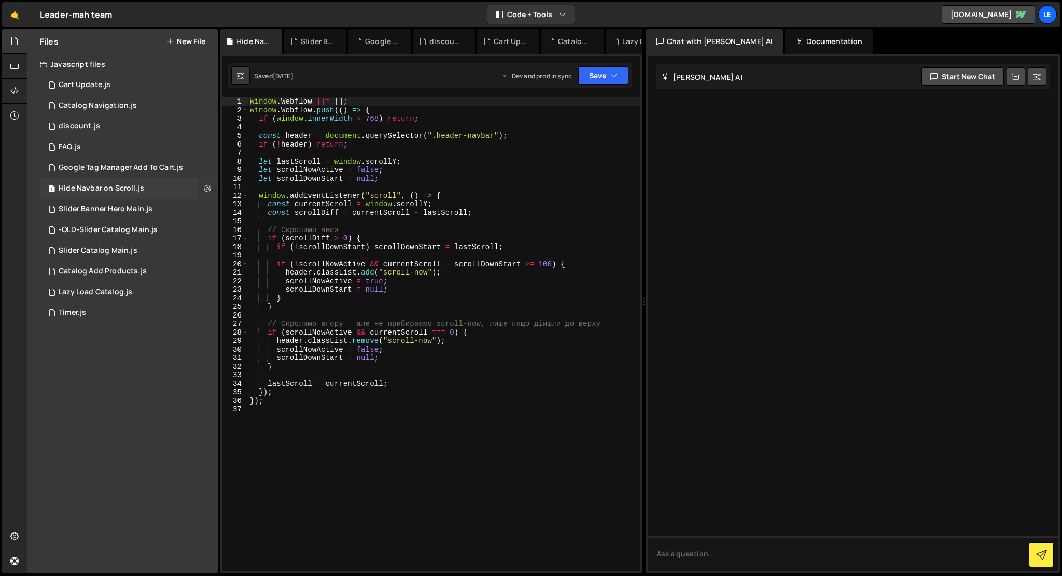
click at [204, 189] on icon at bounding box center [207, 189] width 7 height 10
click at [240, 214] on button "Edit File Settings" at bounding box center [271, 210] width 102 height 21
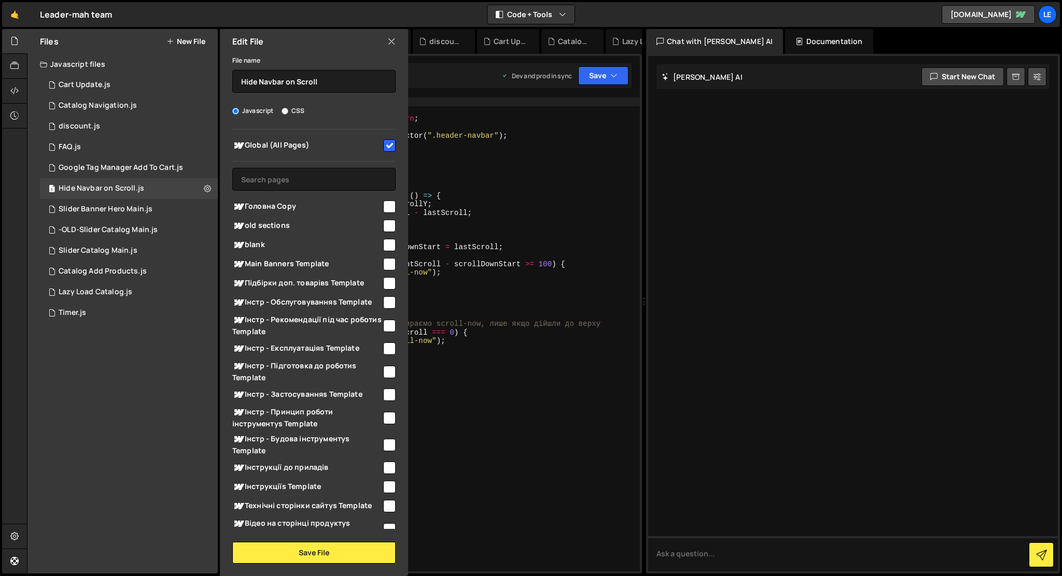
click at [391, 41] on icon at bounding box center [391, 41] width 8 height 11
